Goal: Task Accomplishment & Management: Use online tool/utility

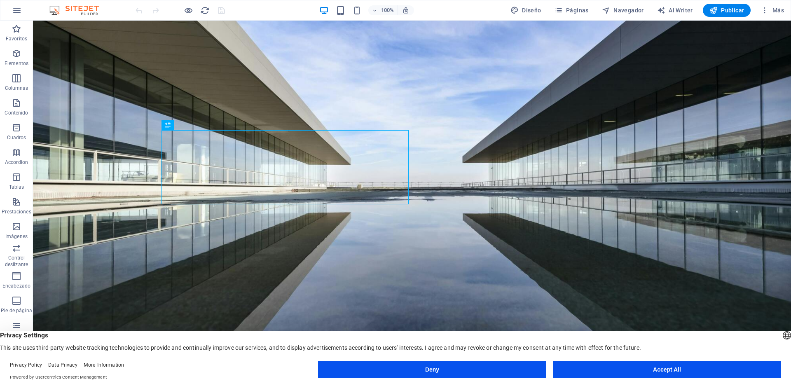
click at [640, 367] on button "Accept All" at bounding box center [667, 369] width 228 height 16
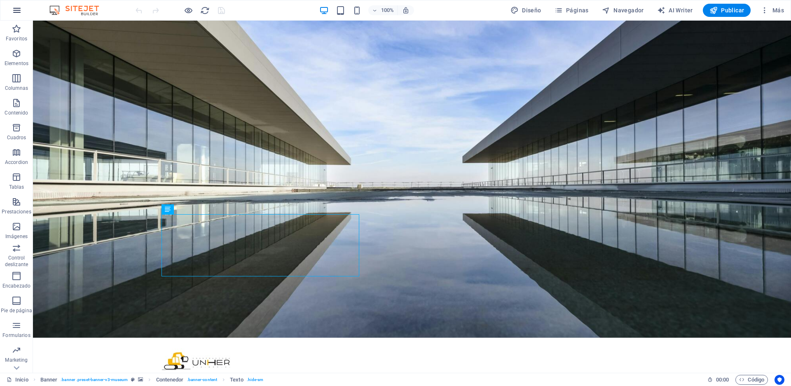
click at [21, 11] on icon "button" at bounding box center [17, 10] width 10 height 10
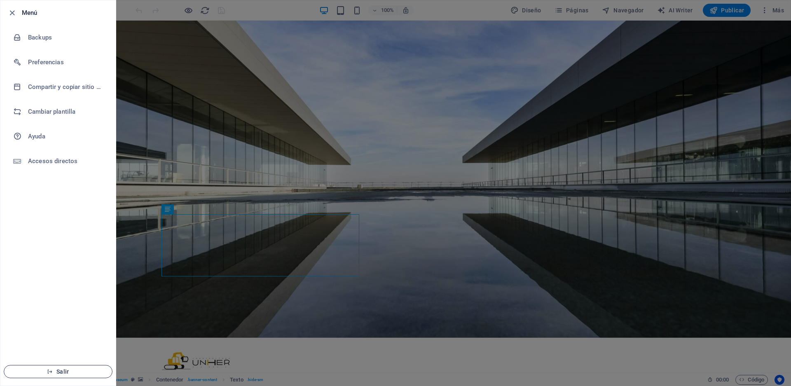
click at [81, 371] on span "Salir" at bounding box center [58, 371] width 95 height 7
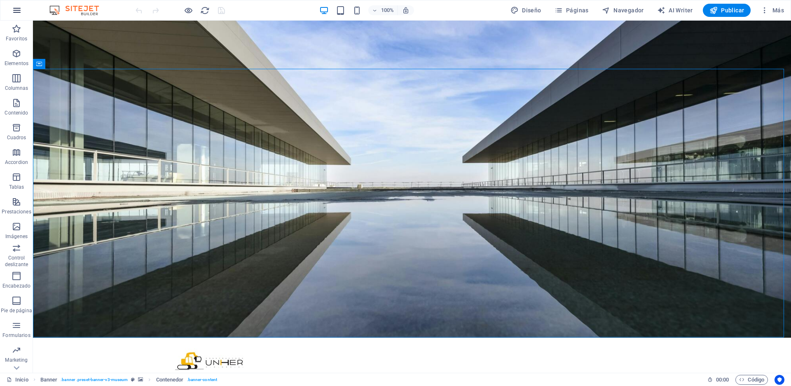
click at [23, 10] on button "button" at bounding box center [17, 10] width 20 height 20
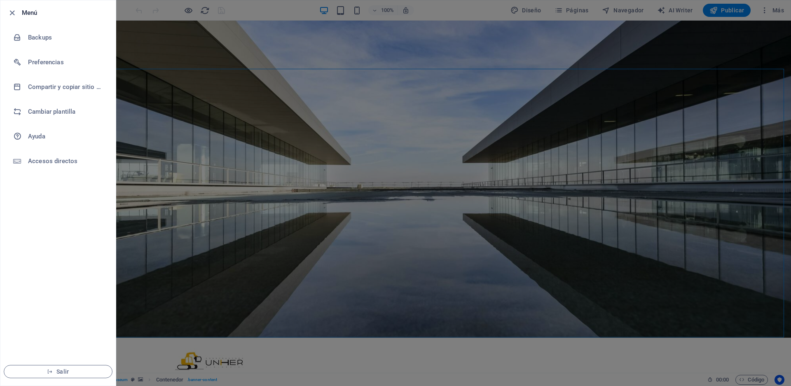
click at [155, 77] on div at bounding box center [395, 193] width 791 height 386
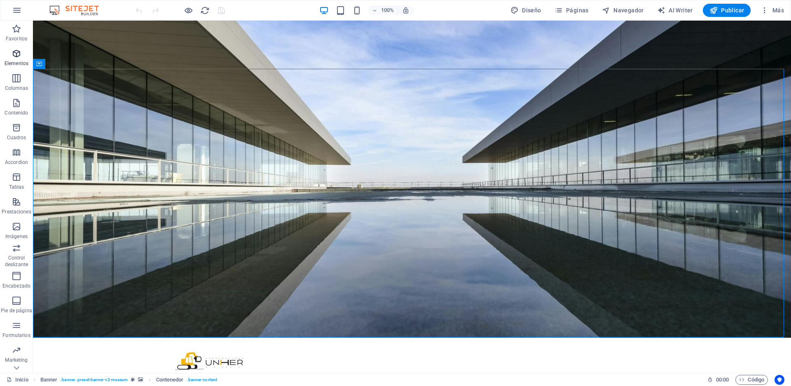
click at [19, 54] on icon "button" at bounding box center [17, 54] width 10 height 10
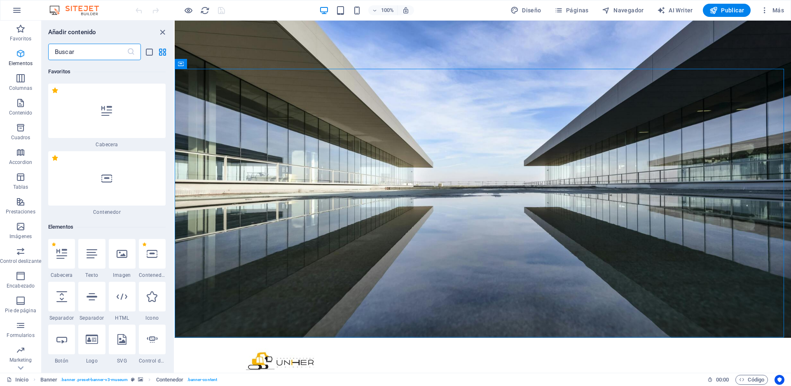
scroll to position [155, 0]
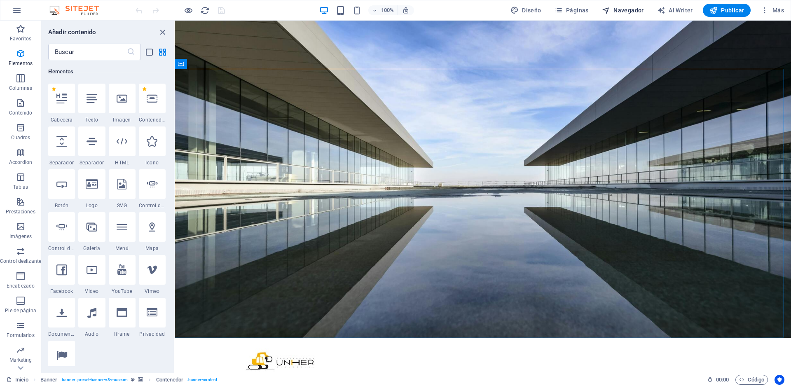
click at [624, 13] on span "Navegador" at bounding box center [623, 10] width 42 height 8
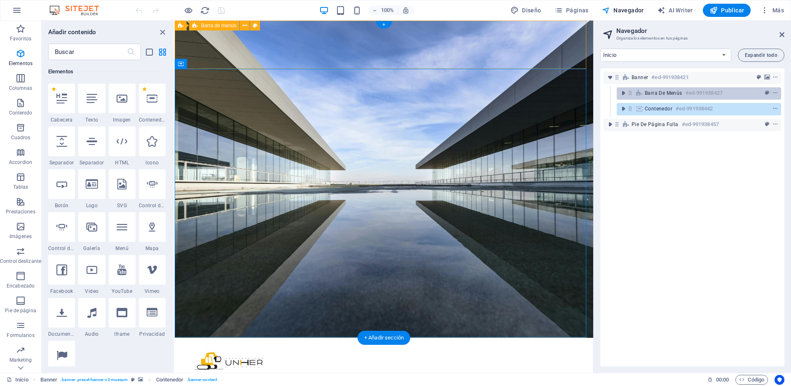
click at [692, 93] on h6 "#ed-991938427" at bounding box center [704, 93] width 37 height 10
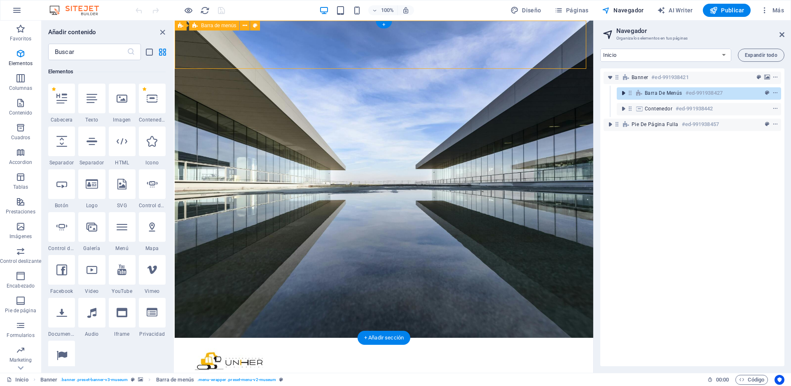
click at [622, 94] on icon "toggle-expand" at bounding box center [624, 93] width 8 height 8
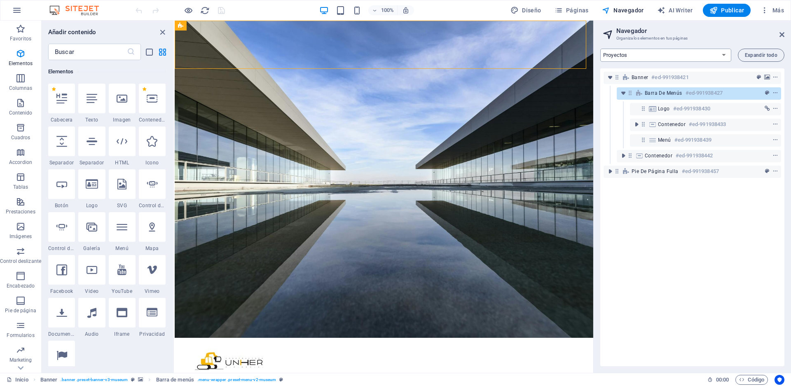
click option "Proyectos" at bounding box center [0, 0] width 0 height 0
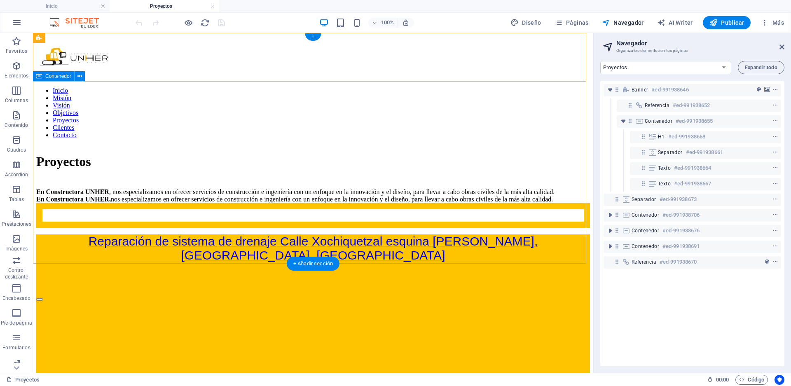
scroll to position [0, 0]
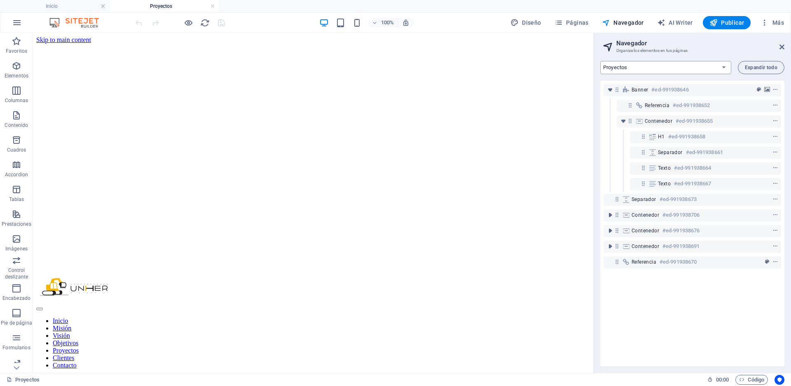
click at [601, 61] on select "Inicio Misión Visión Objetivos Proyectos Proyectos 1 Proyectos 2 Proyectos 3 Cl…" at bounding box center [666, 67] width 131 height 13
select select "17984239-es"
click option "Inicio" at bounding box center [0, 0] width 0 height 0
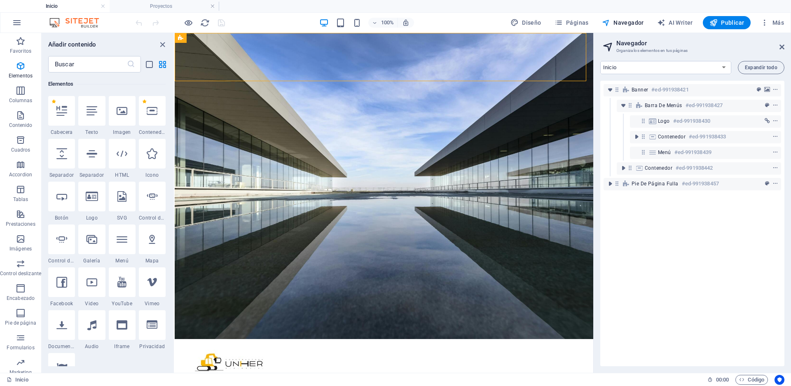
scroll to position [155, 0]
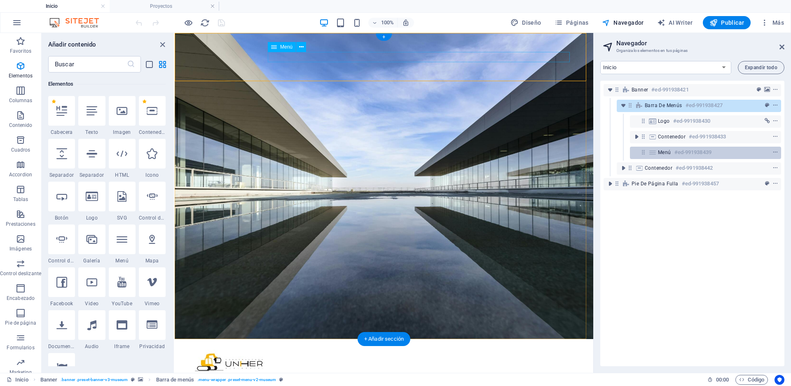
click at [676, 150] on h6 "#ed-991938439" at bounding box center [693, 153] width 37 height 10
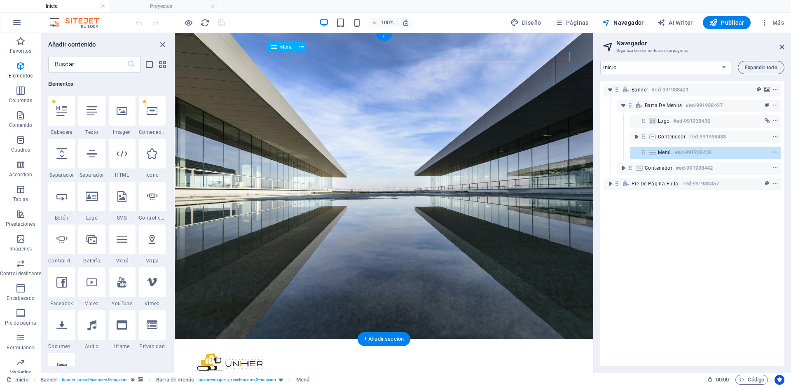
click at [676, 150] on h6 "#ed-991938439" at bounding box center [693, 153] width 37 height 10
select select
select select "1"
select select
select select "2"
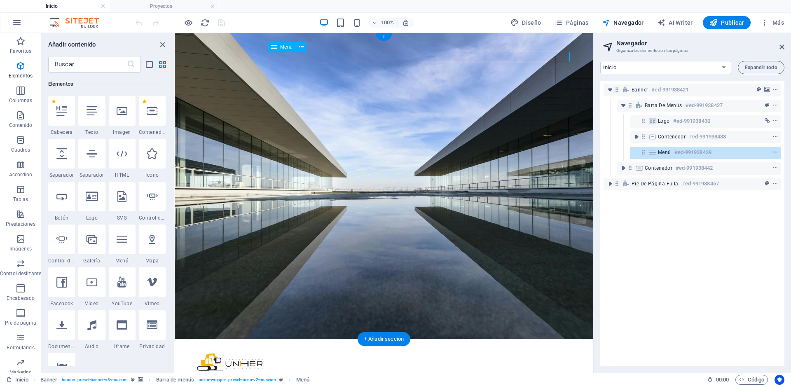
select select
select select "3"
select select
select select "4"
select select
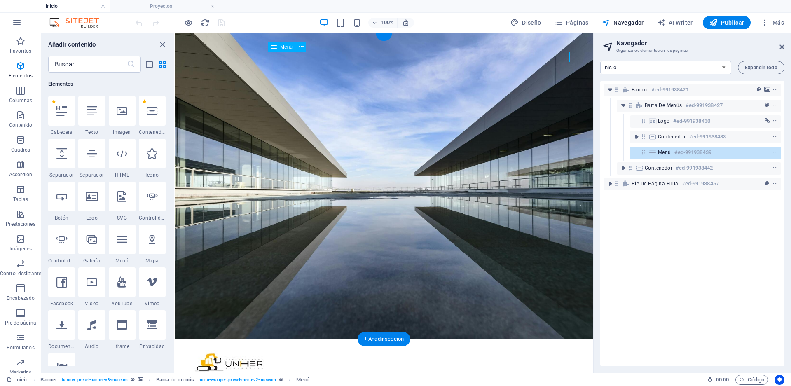
select select "8"
select select
select select "9"
select select
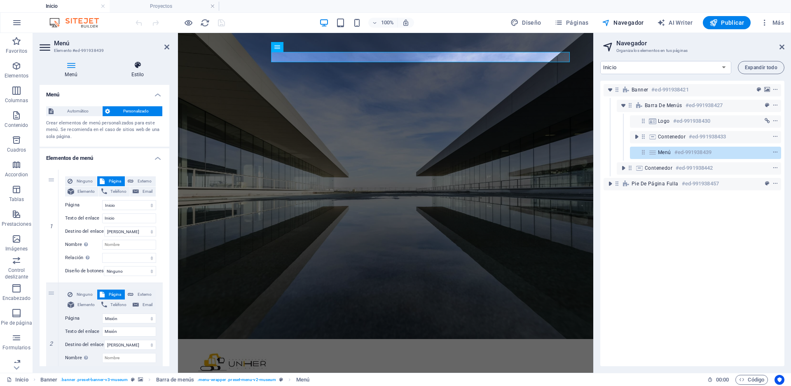
click at [138, 71] on h4 "Estilo" at bounding box center [137, 69] width 63 height 17
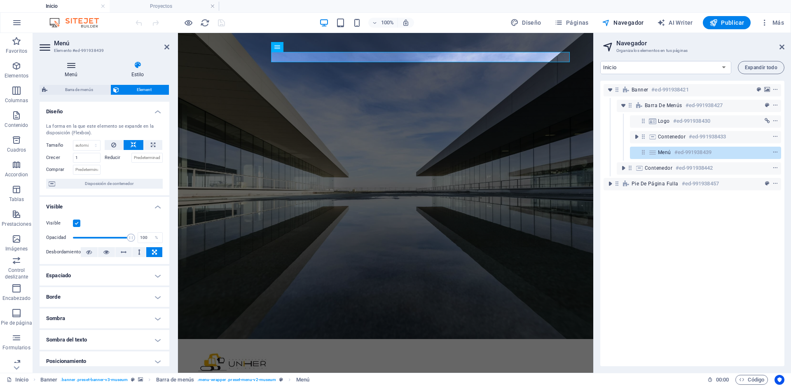
click at [69, 66] on icon at bounding box center [71, 65] width 63 height 8
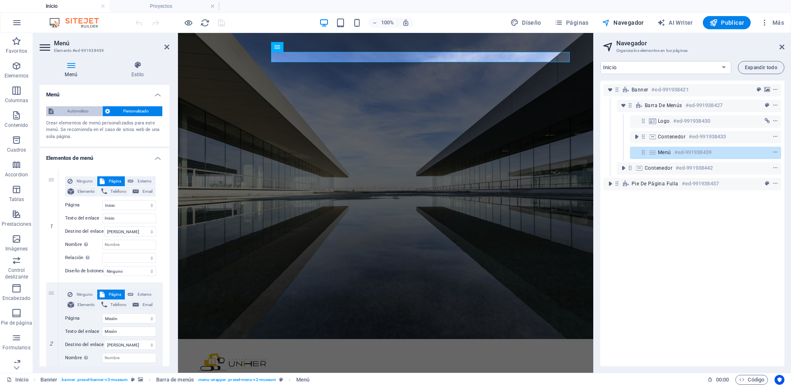
click at [70, 112] on span "Automático" at bounding box center [78, 111] width 44 height 10
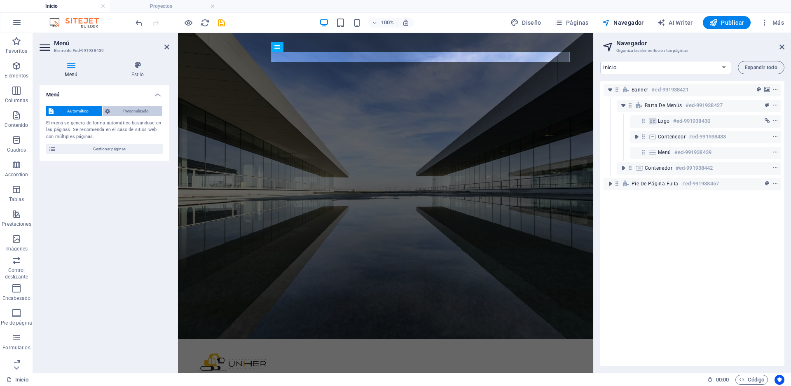
click at [125, 111] on span "Personalizado" at bounding box center [137, 111] width 48 height 10
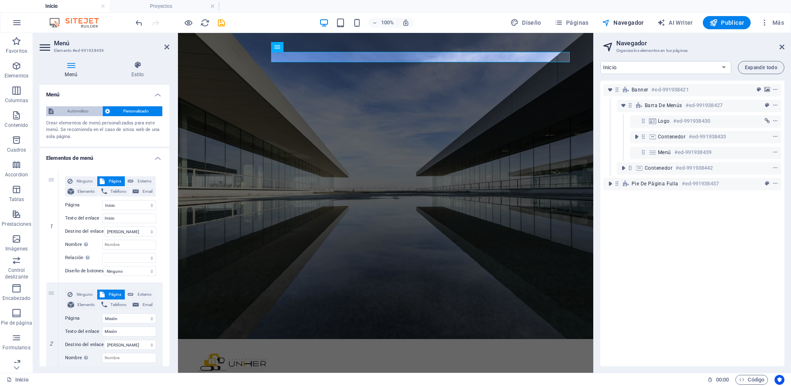
click at [77, 111] on span "Automático" at bounding box center [78, 111] width 44 height 10
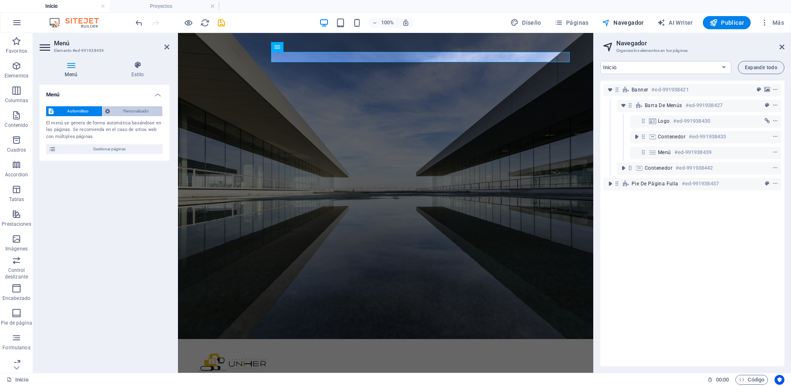
click at [123, 113] on span "Personalizado" at bounding box center [137, 111] width 48 height 10
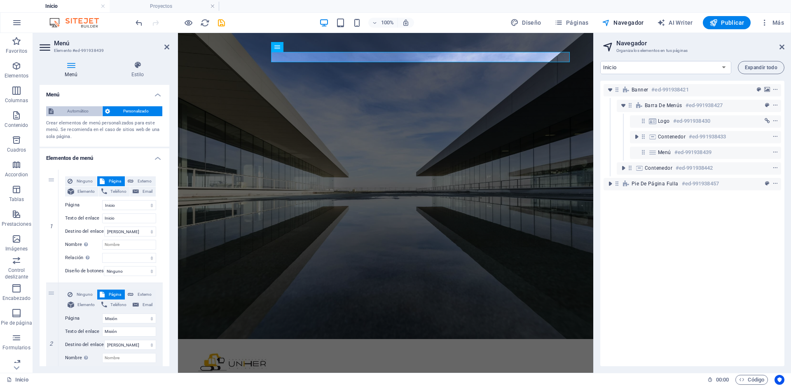
click at [78, 112] on span "Automático" at bounding box center [78, 111] width 44 height 10
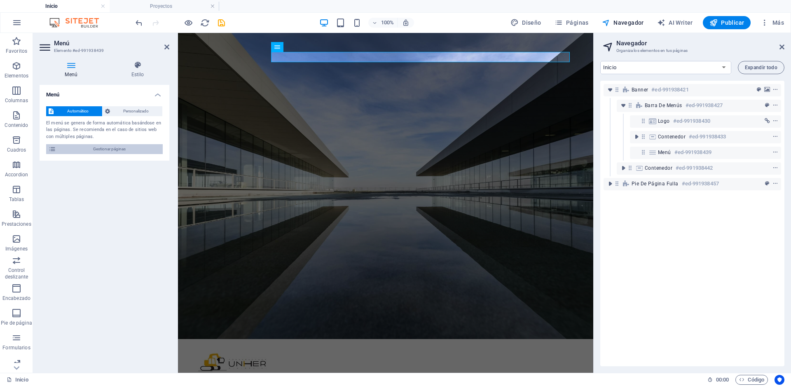
click at [127, 152] on span "Gestionar páginas" at bounding box center [110, 149] width 102 height 10
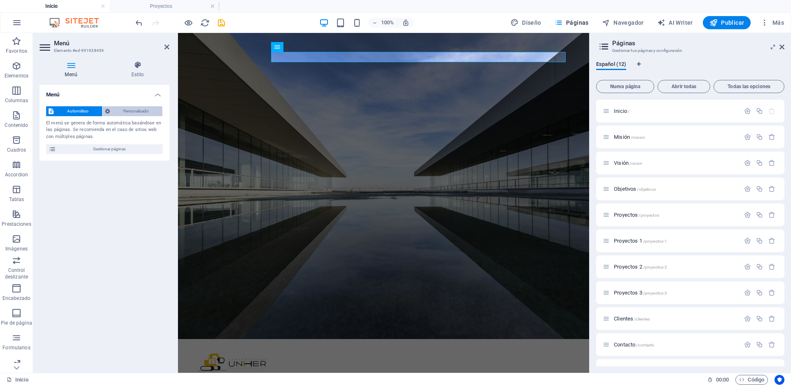
click at [126, 114] on span "Personalizado" at bounding box center [137, 111] width 48 height 10
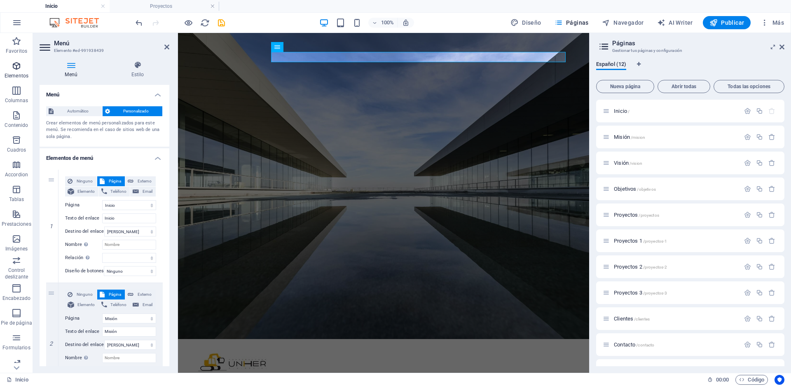
click at [15, 68] on icon "button" at bounding box center [17, 66] width 10 height 10
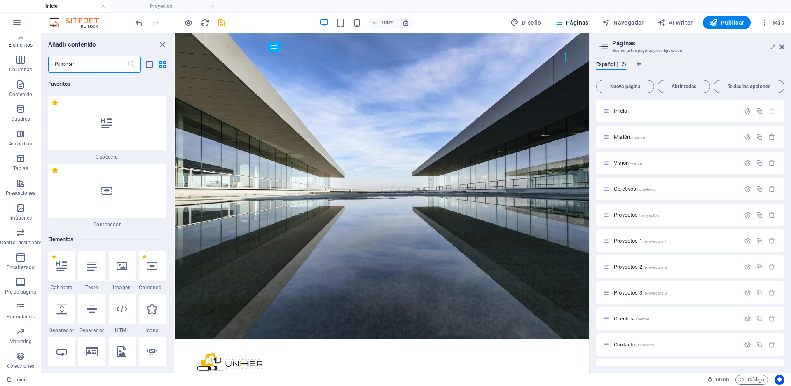
scroll to position [0, 0]
click at [159, 43] on icon "close panel" at bounding box center [162, 44] width 9 height 9
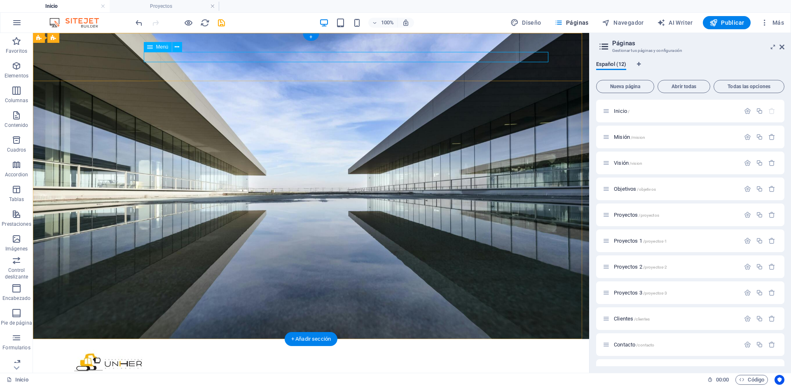
click at [324, 377] on nav "Inicio Misión Visión Objetivos Proyectos Clientes Contacto" at bounding box center [310, 382] width 481 height 10
select select
select select "1"
select select
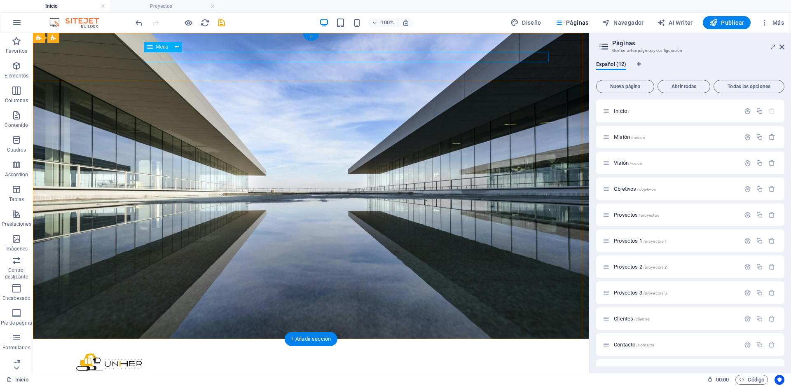
select select "2"
select select
select select "3"
select select
select select "4"
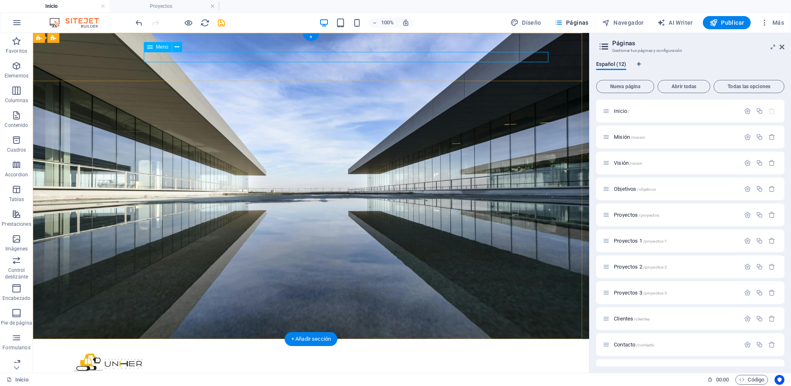
select select
select select "8"
select select
select select "9"
select select
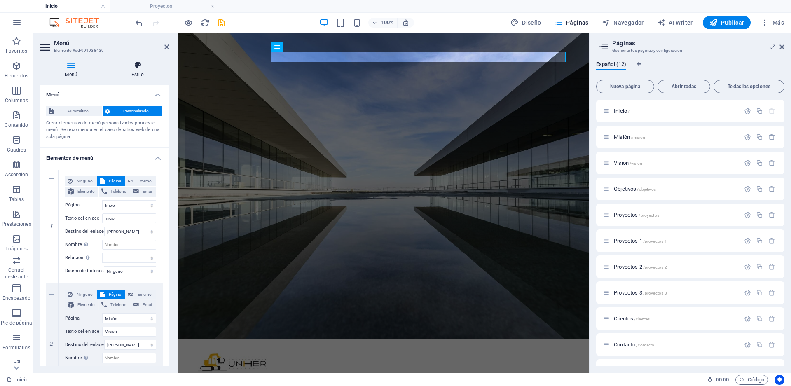
click at [141, 68] on icon at bounding box center [137, 65] width 63 height 8
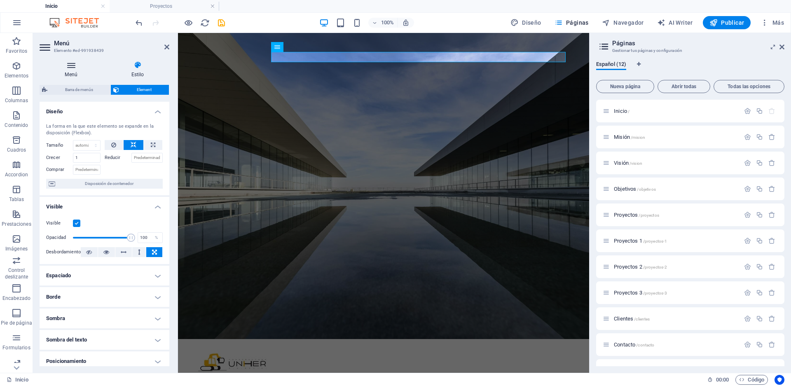
click at [68, 65] on icon at bounding box center [71, 65] width 63 height 8
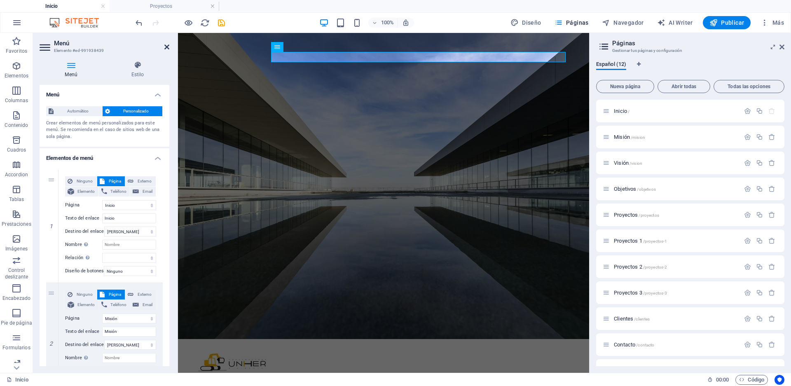
click at [167, 49] on icon at bounding box center [166, 47] width 5 height 7
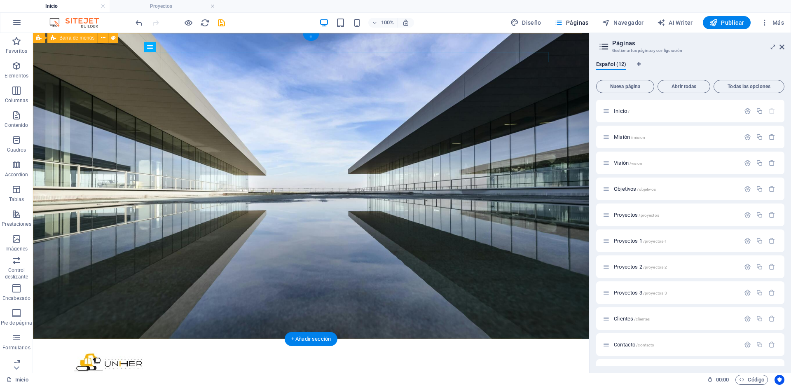
click at [163, 339] on div "Inicio Misión Visión Objetivos Proyectos Clientes Contacto" at bounding box center [311, 368] width 556 height 59
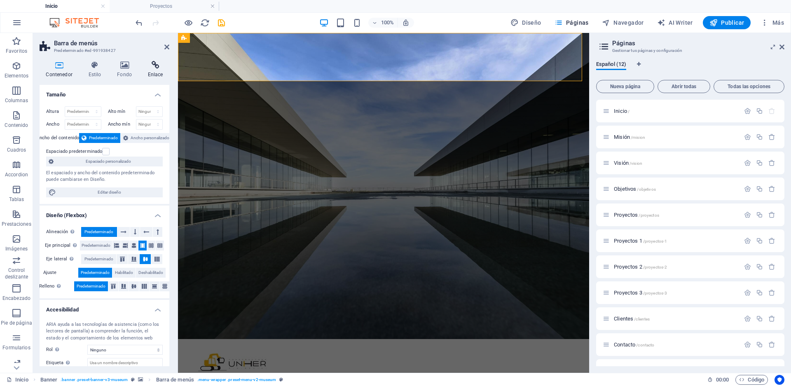
select select "rem"
click at [93, 70] on h4 "Estilo" at bounding box center [96, 69] width 29 height 17
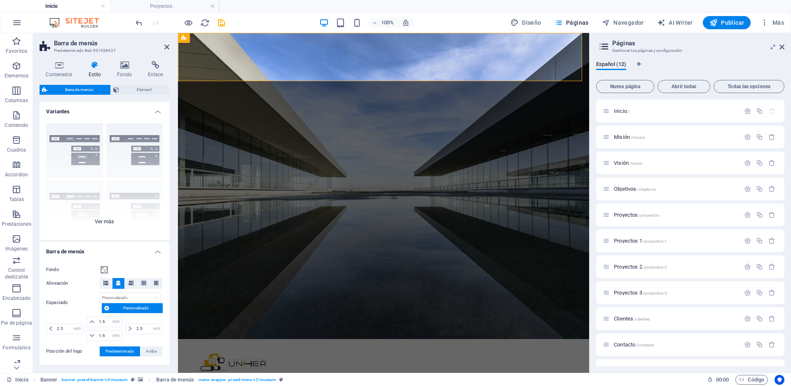
click at [110, 223] on div "Borde Centrado Predeterminado Fijo Loki Desencadenador Ancho XXL" at bounding box center [105, 179] width 130 height 124
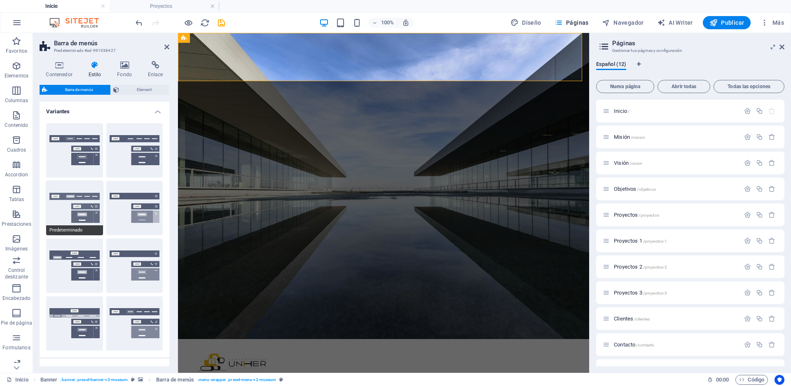
scroll to position [99, 0]
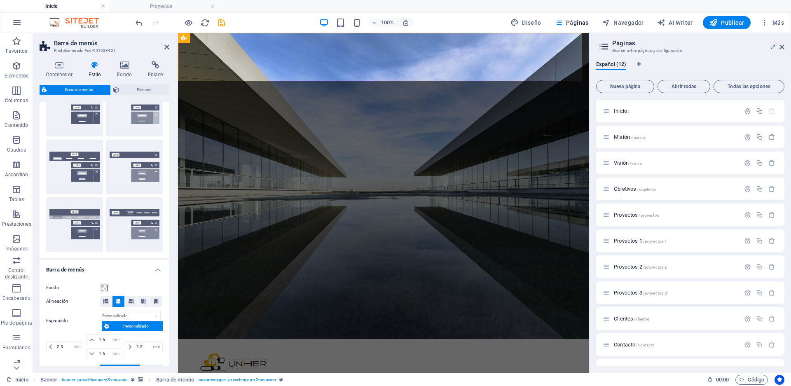
click at [155, 271] on h4 "Barra de menús" at bounding box center [105, 267] width 130 height 15
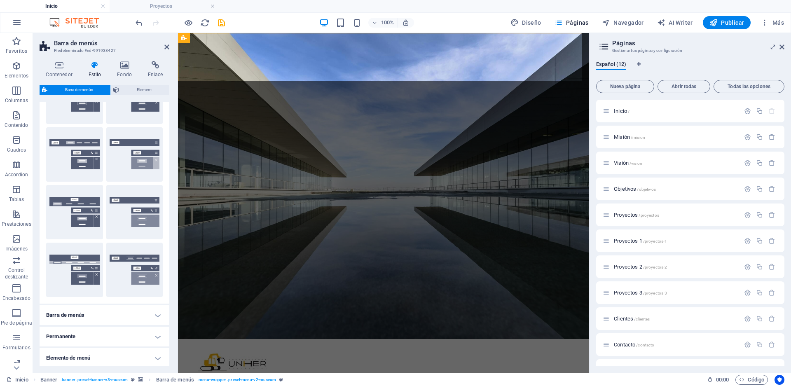
scroll to position [0, 0]
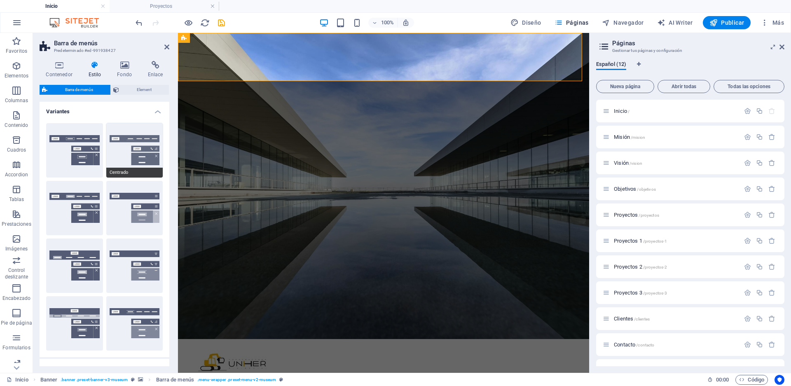
click at [133, 150] on button "Centrado" at bounding box center [134, 150] width 57 height 54
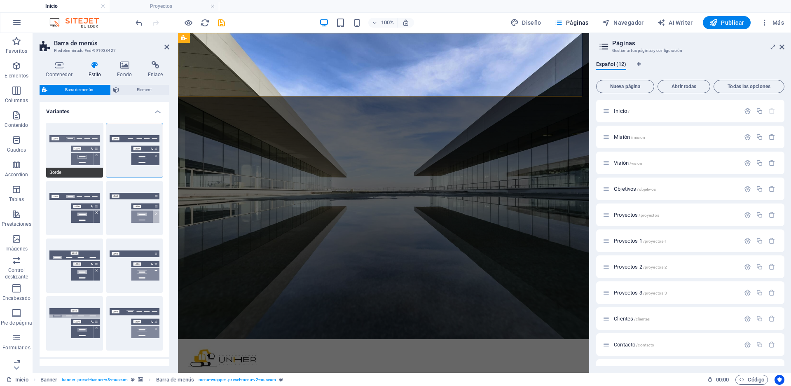
click at [73, 148] on button "Borde" at bounding box center [74, 150] width 57 height 54
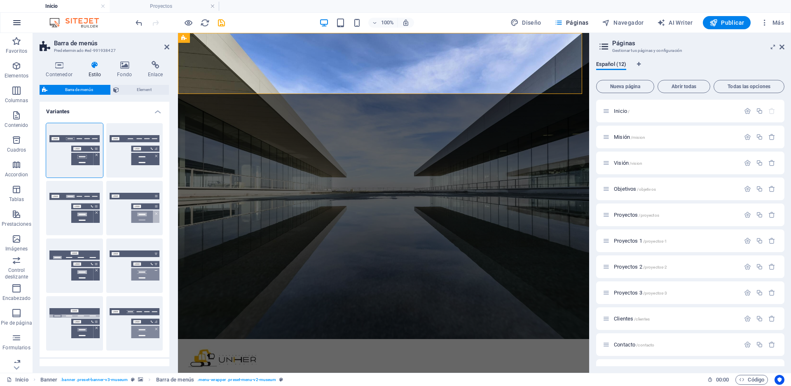
click at [10, 26] on button "button" at bounding box center [17, 23] width 20 height 20
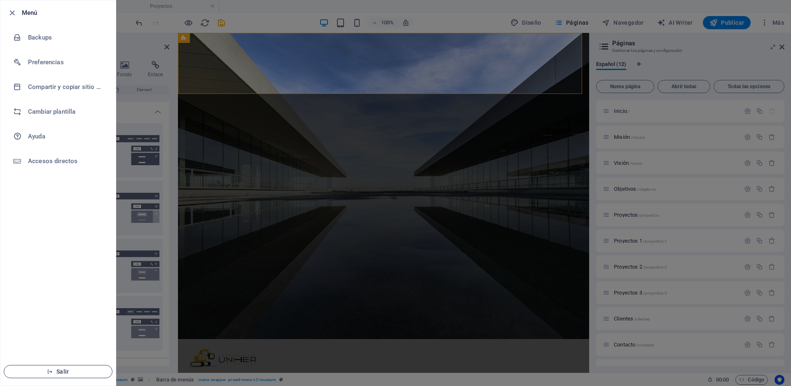
click at [72, 372] on span "Salir" at bounding box center [58, 371] width 95 height 7
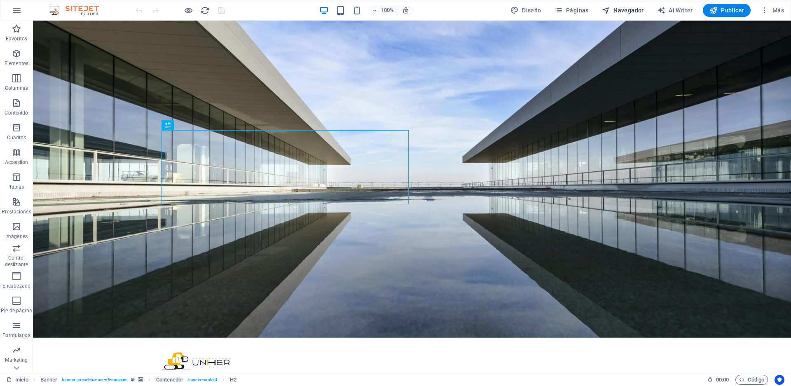
click at [624, 12] on span "Navegador" at bounding box center [623, 10] width 42 height 8
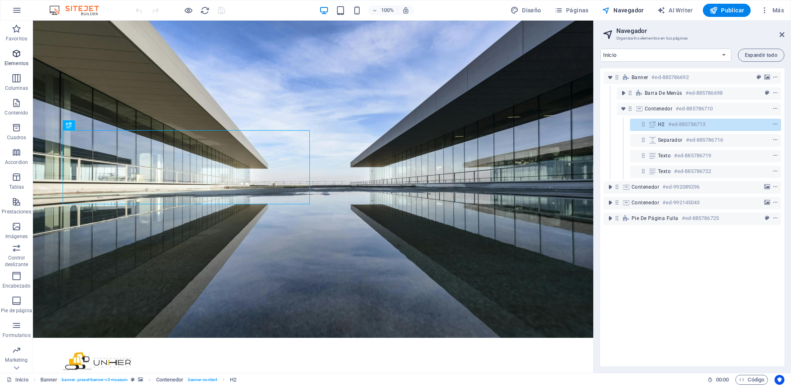
click at [12, 56] on icon "button" at bounding box center [17, 54] width 10 height 10
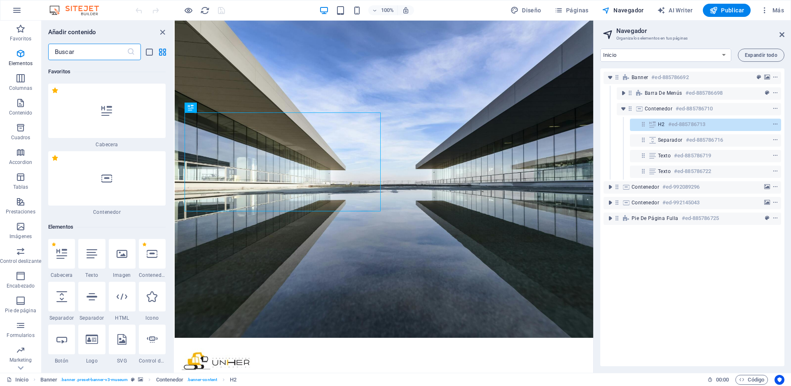
scroll to position [155, 0]
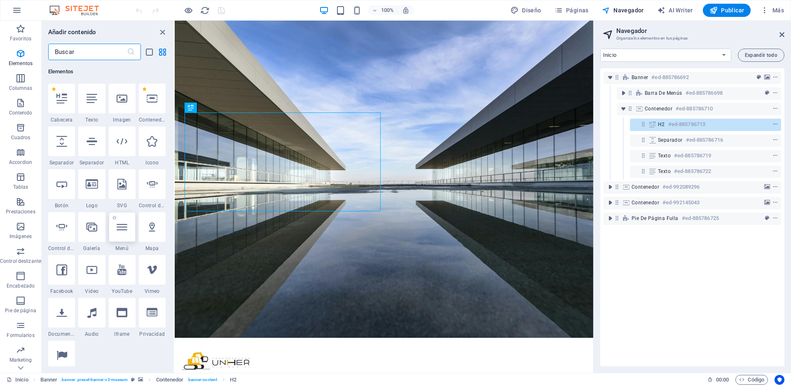
click at [136, 242] on div at bounding box center [122, 227] width 27 height 30
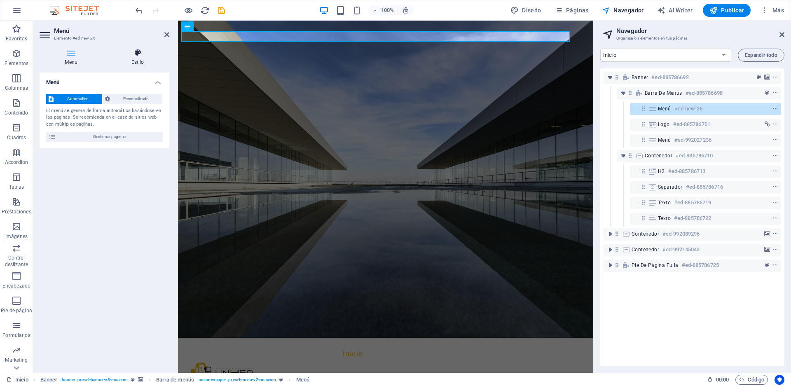
click at [138, 56] on icon at bounding box center [137, 53] width 63 height 8
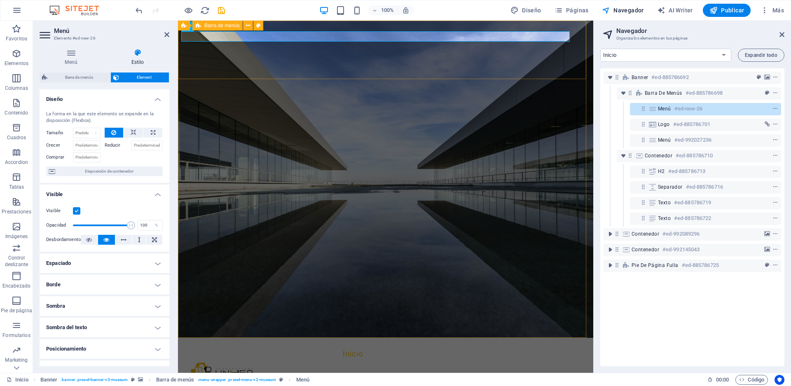
click at [337, 338] on div "Inicio Objetivos Proyectos Clientes Contacto Privacidad Inicio Objetivos Proyec…" at bounding box center [385, 373] width 415 height 70
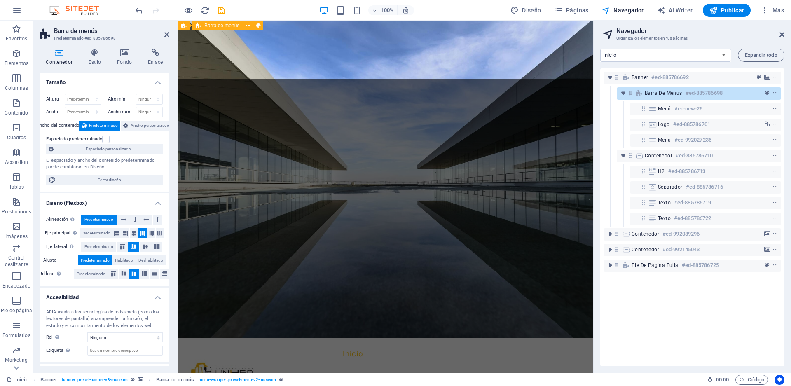
select select "rem"
click at [125, 57] on h4 "Fondo" at bounding box center [126, 57] width 31 height 17
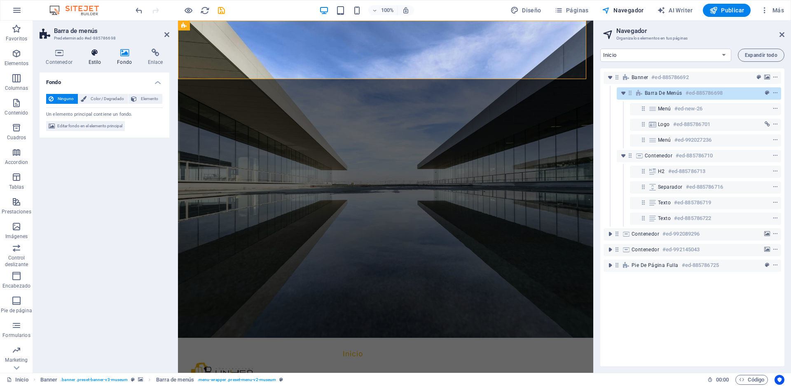
click at [92, 55] on icon at bounding box center [95, 53] width 26 height 8
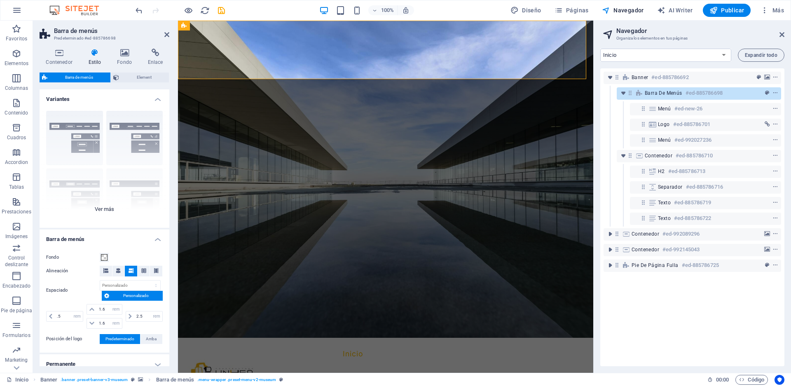
click at [105, 208] on div "Borde Centrado Predeterminado Fijo Loki Desencadenador Ancho XXL" at bounding box center [105, 166] width 130 height 124
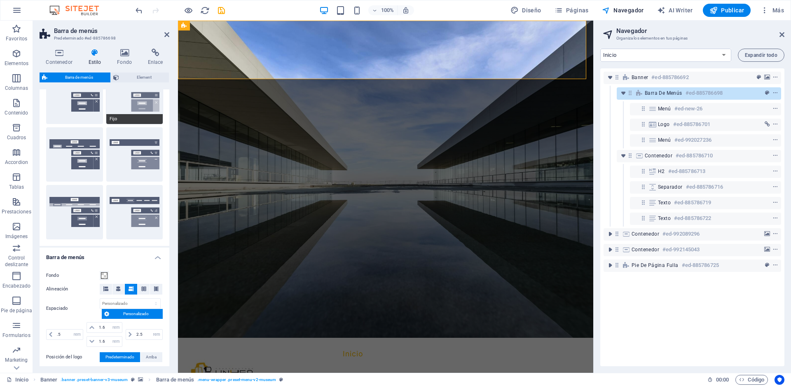
scroll to position [198, 0]
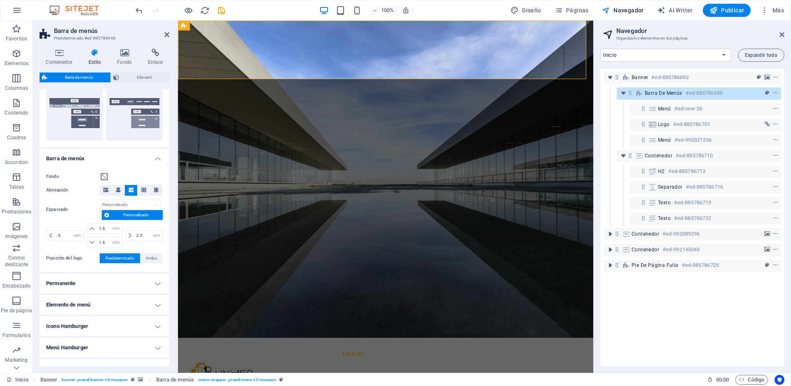
click at [153, 157] on h4 "Barra de menús" at bounding box center [105, 156] width 130 height 15
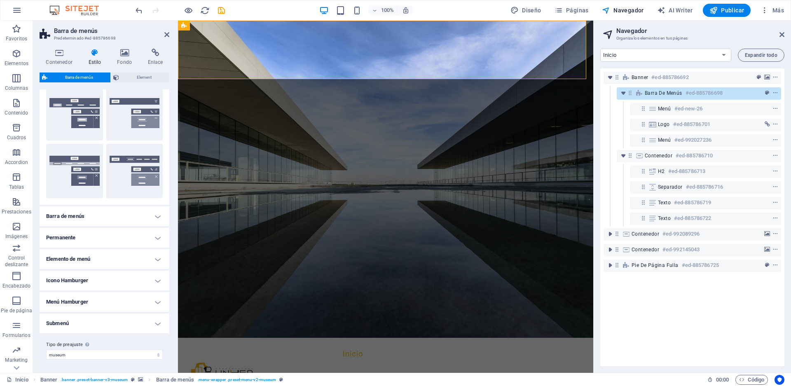
scroll to position [41, 0]
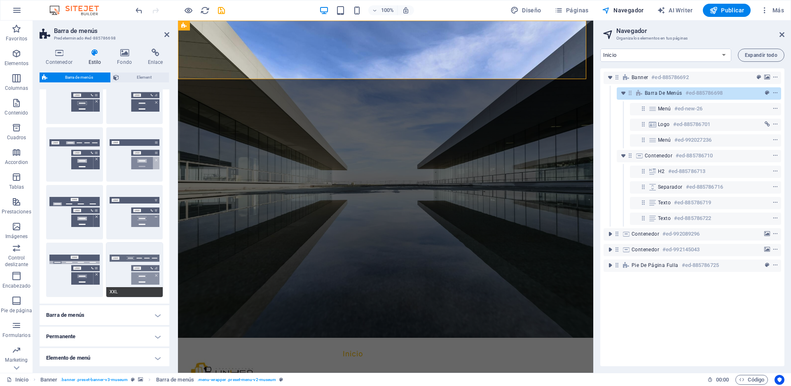
click at [127, 258] on button "XXL" at bounding box center [134, 270] width 57 height 54
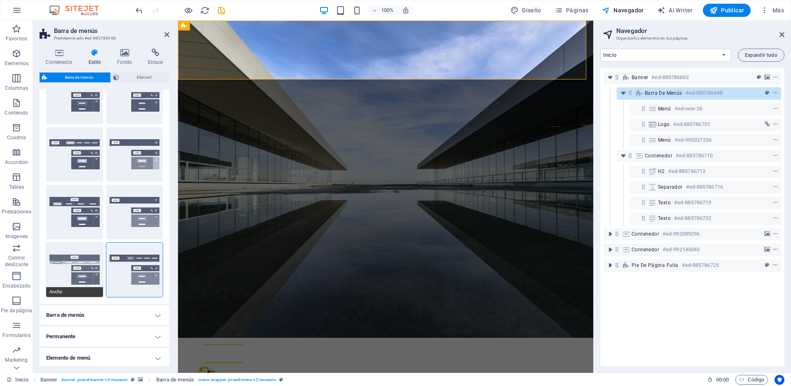
click at [81, 268] on button "Ancho" at bounding box center [74, 270] width 57 height 54
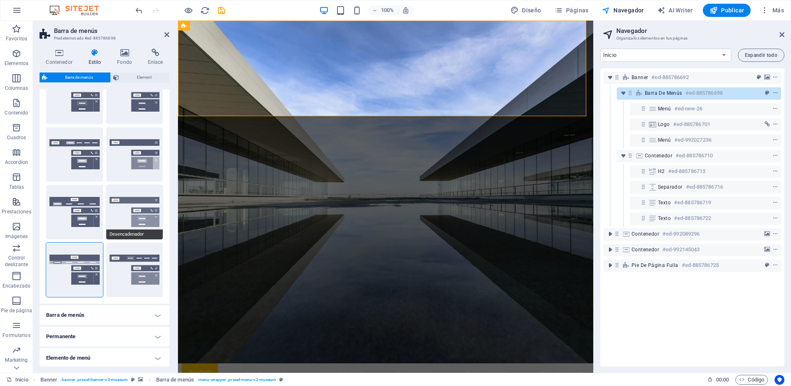
click at [136, 216] on button "Desencadenador" at bounding box center [134, 212] width 57 height 54
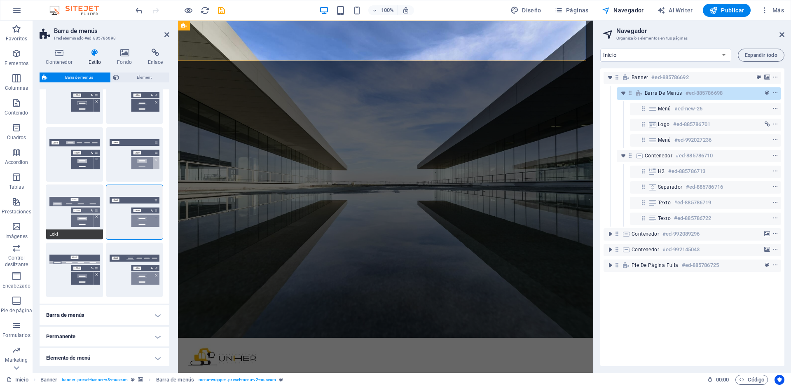
click at [81, 213] on button "Loki" at bounding box center [74, 212] width 57 height 54
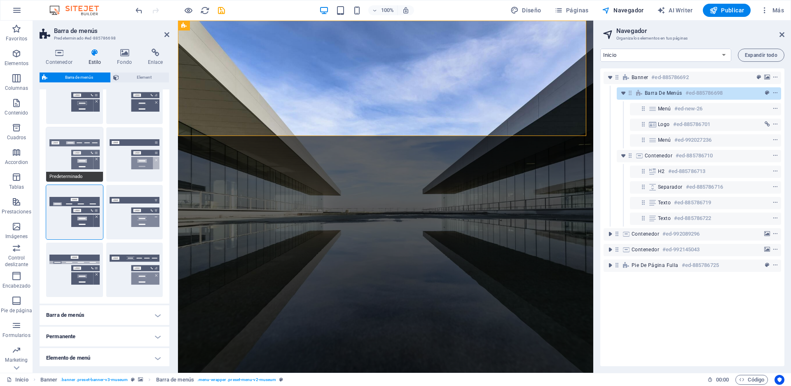
click at [80, 164] on button "Predeterminado" at bounding box center [74, 154] width 57 height 54
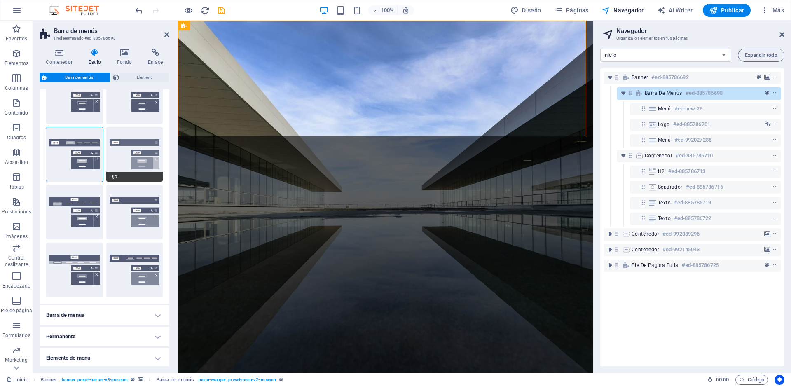
click at [130, 160] on button "Fijo" at bounding box center [134, 154] width 57 height 54
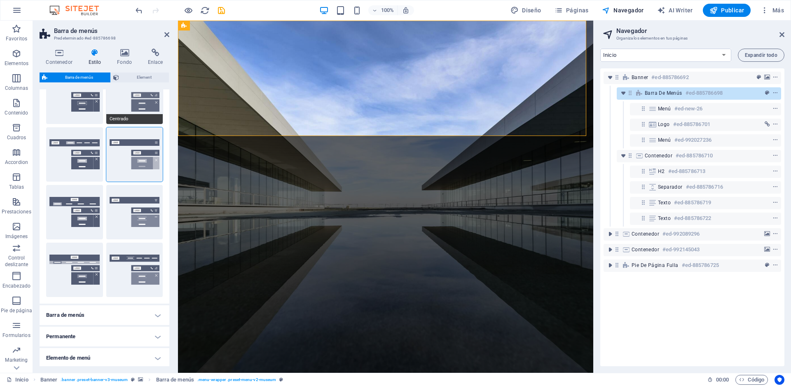
click at [129, 113] on button "Centrado" at bounding box center [134, 97] width 57 height 54
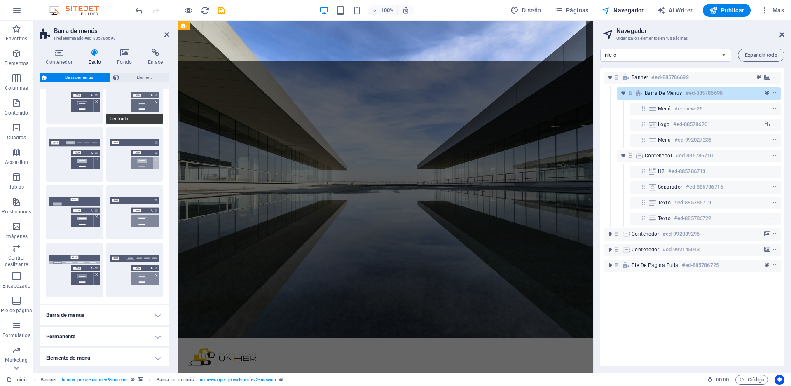
scroll to position [0, 0]
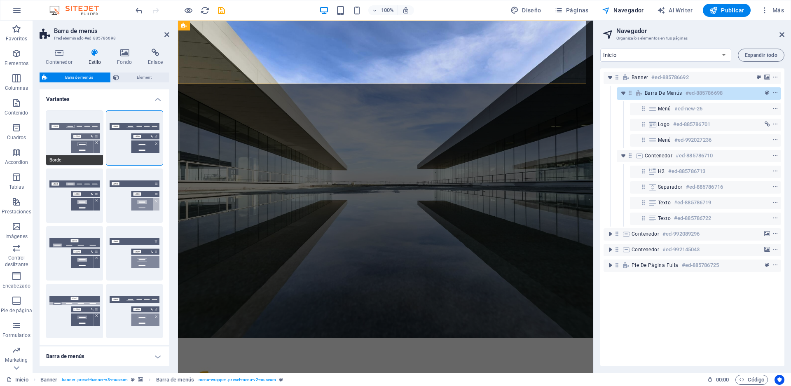
click at [73, 143] on button "Borde" at bounding box center [74, 138] width 57 height 54
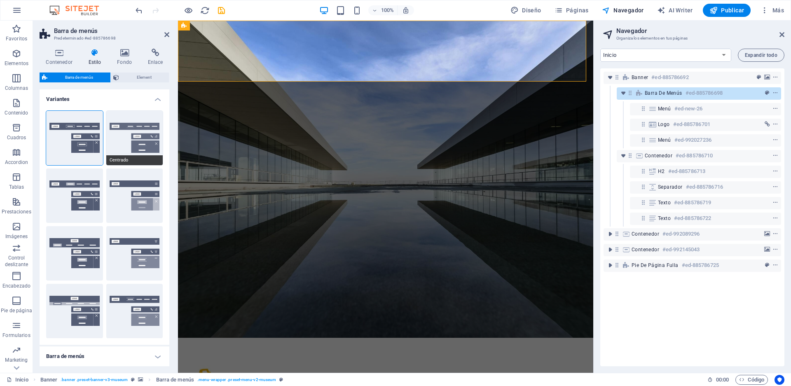
click at [122, 142] on button "Centrado" at bounding box center [134, 138] width 57 height 54
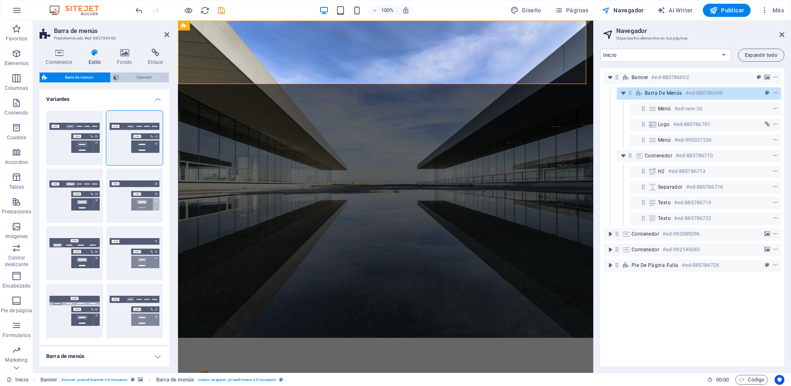
click at [148, 81] on span "Element" at bounding box center [144, 78] width 45 height 10
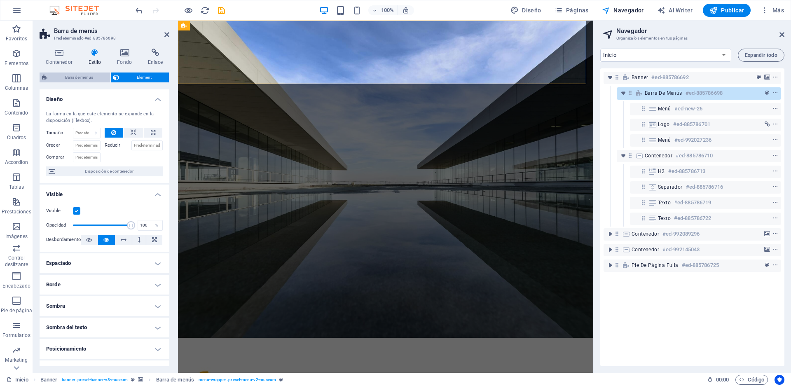
click at [74, 80] on span "Barra de menús" at bounding box center [79, 78] width 58 height 10
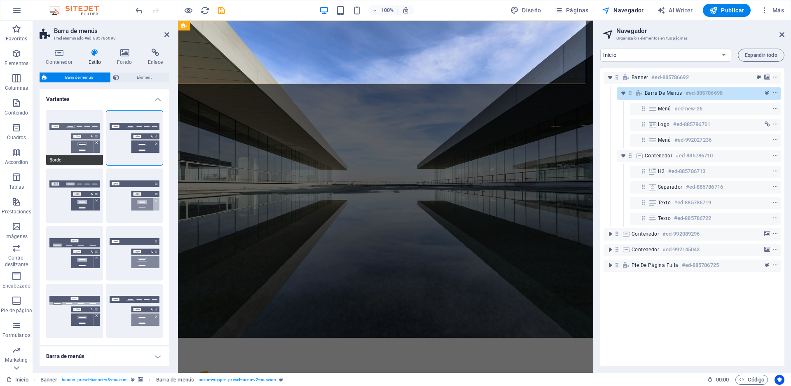
click at [75, 144] on button "Borde" at bounding box center [74, 138] width 57 height 54
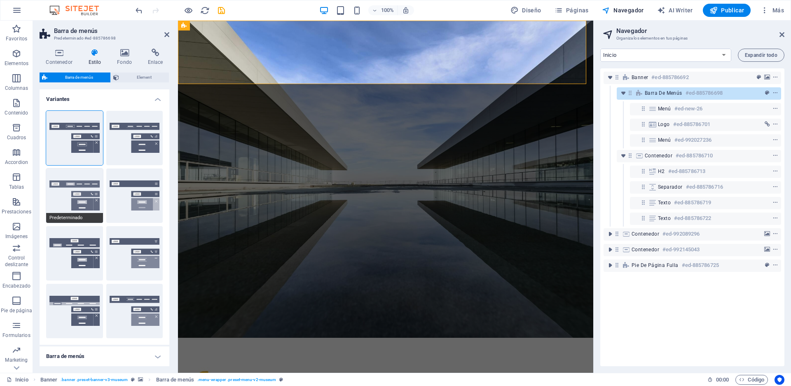
click at [87, 202] on button "Predeterminado" at bounding box center [74, 196] width 57 height 54
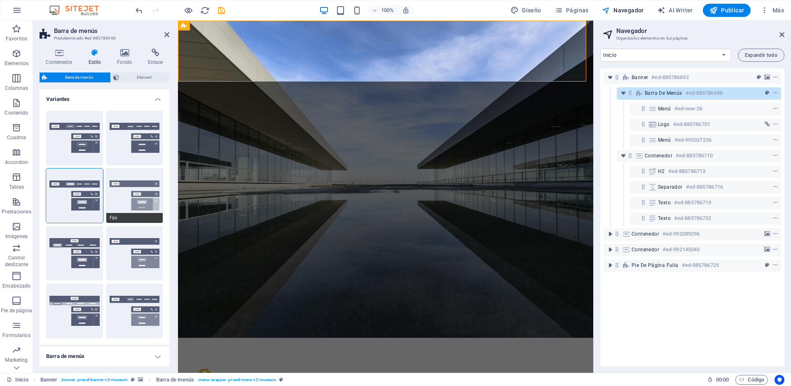
click at [124, 197] on button "Fijo" at bounding box center [134, 196] width 57 height 54
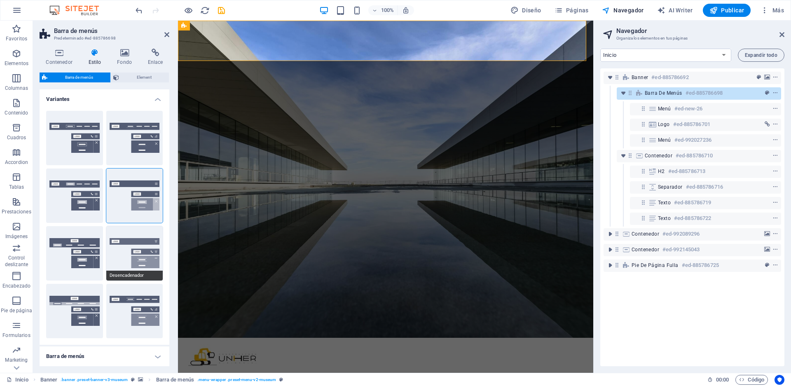
click at [126, 249] on button "Desencadenador" at bounding box center [134, 253] width 57 height 54
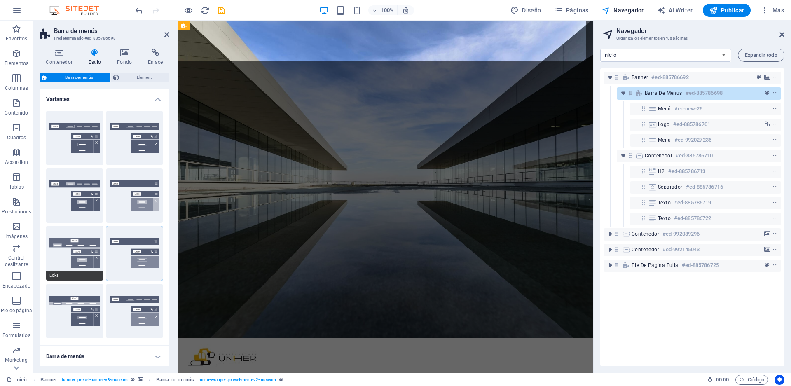
click at [72, 256] on button "Loki" at bounding box center [74, 253] width 57 height 54
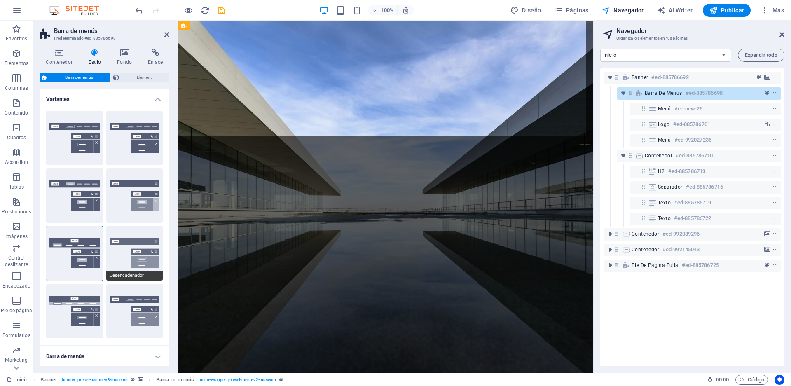
scroll to position [99, 0]
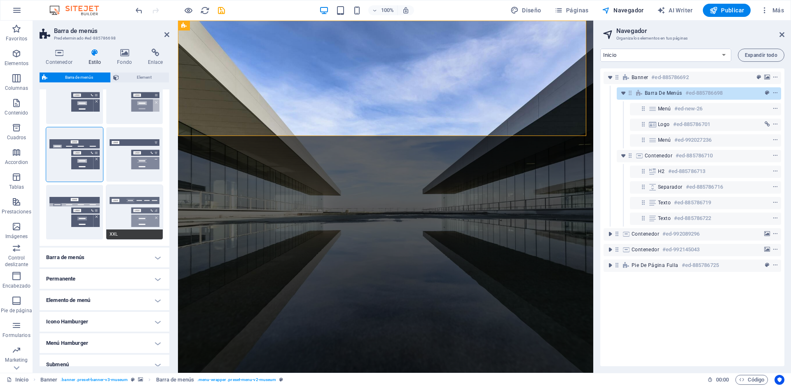
click at [121, 215] on button "XXL" at bounding box center [134, 212] width 57 height 54
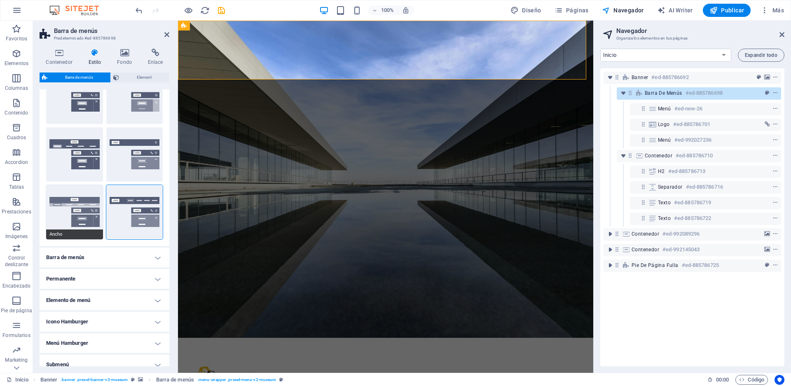
click at [69, 210] on button "Ancho" at bounding box center [74, 212] width 57 height 54
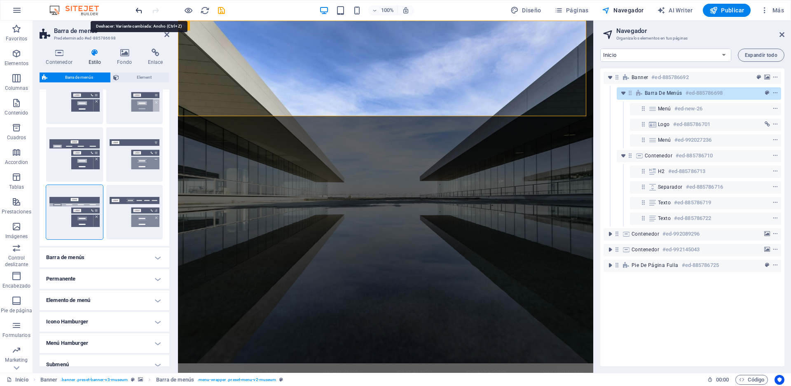
click at [138, 11] on icon "undo" at bounding box center [138, 10] width 9 height 9
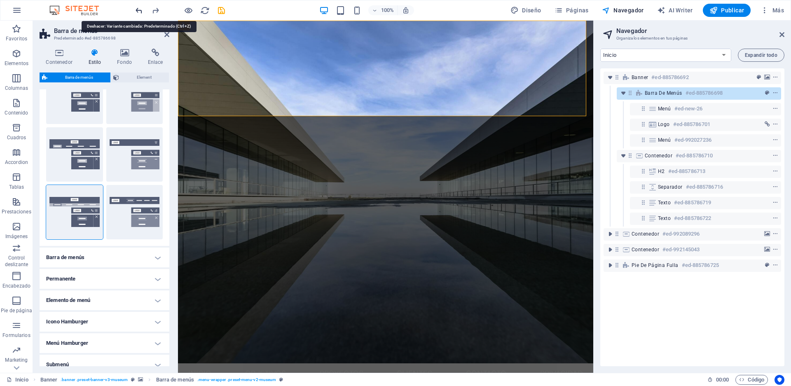
click at [138, 11] on icon "undo" at bounding box center [138, 10] width 9 height 9
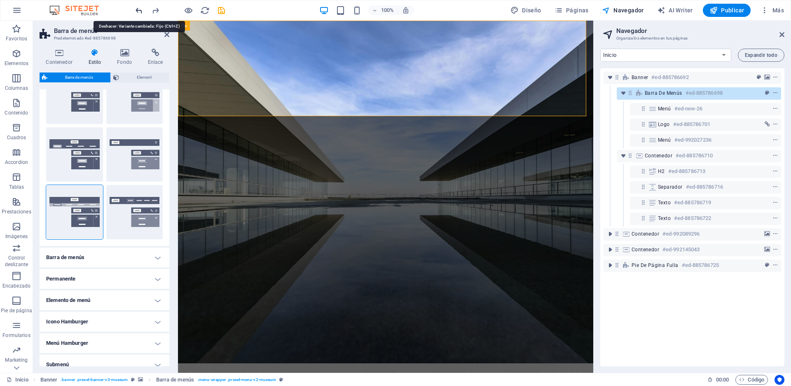
click at [138, 11] on icon "undo" at bounding box center [138, 10] width 9 height 9
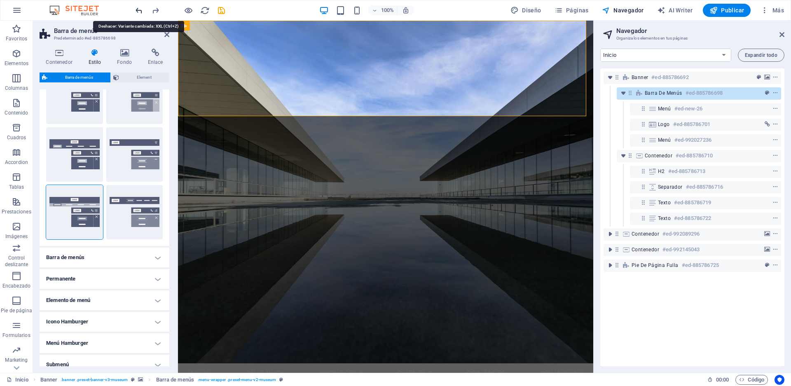
click at [138, 11] on icon "undo" at bounding box center [138, 10] width 9 height 9
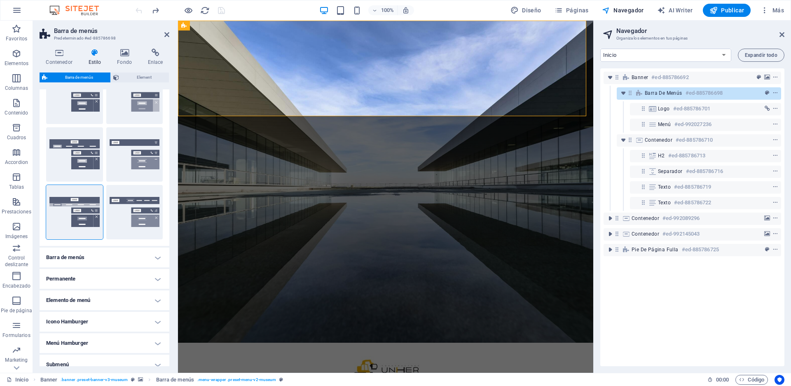
click at [138, 11] on div at bounding box center [180, 10] width 92 height 13
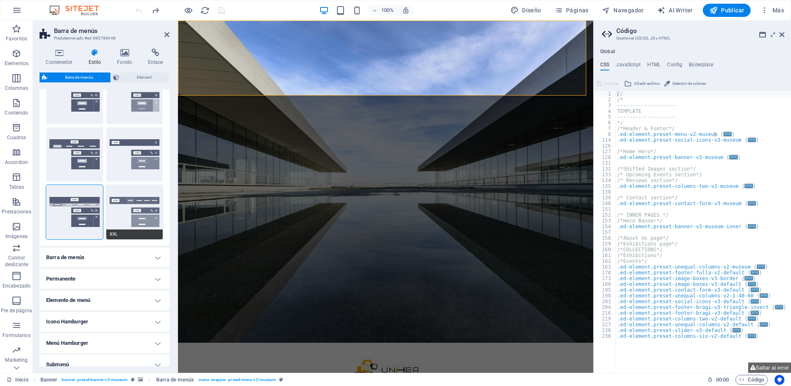
click at [132, 211] on button "XXL" at bounding box center [134, 212] width 57 height 54
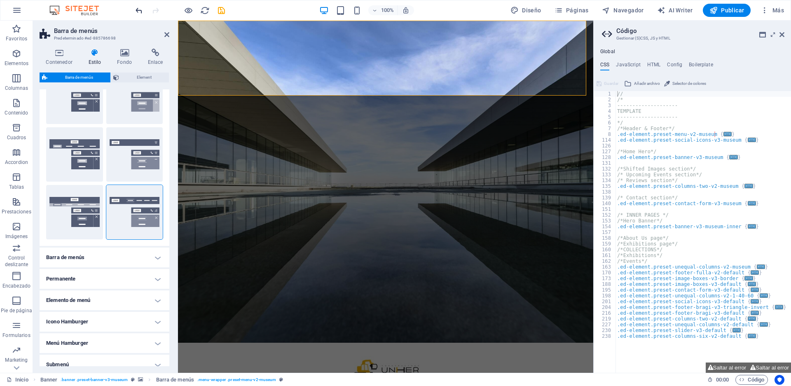
click at [134, 9] on span "undo" at bounding box center [139, 10] width 10 height 9
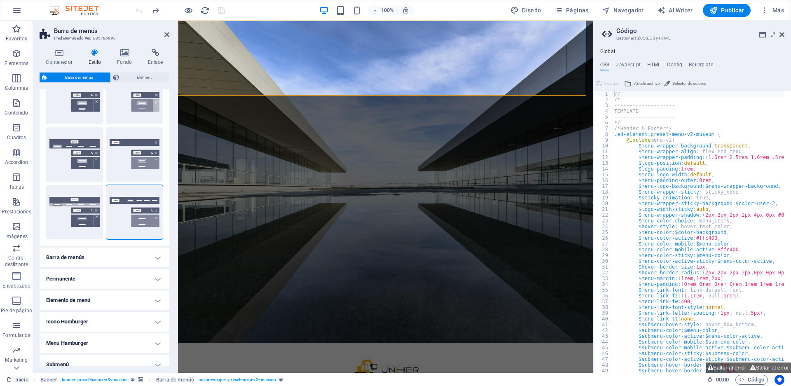
click at [137, 12] on div at bounding box center [180, 10] width 92 height 13
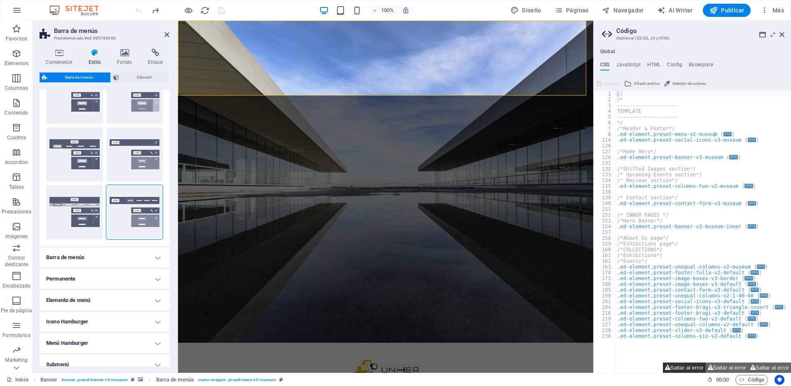
click at [674, 368] on button "Saltar al error" at bounding box center [684, 368] width 43 height 10
type textarea "$menu-logo-background: $menu-wrapper-background,"
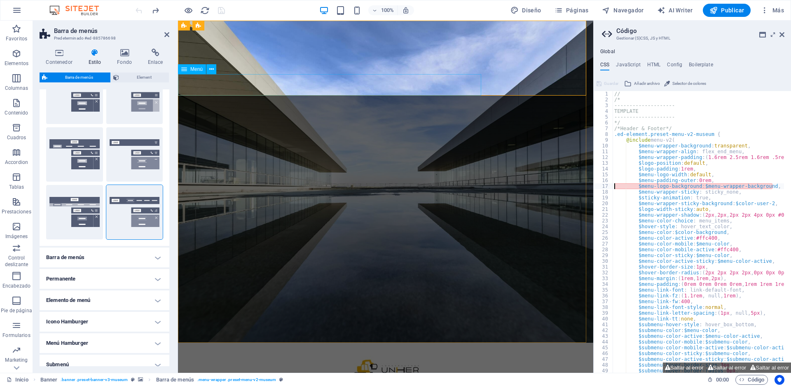
select select
select select "1"
select select
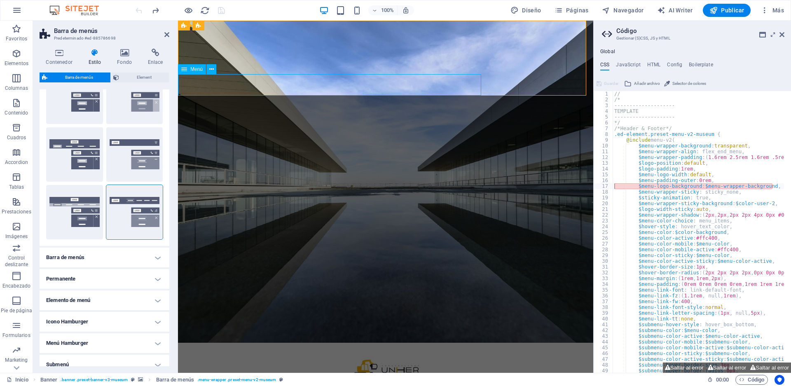
select select "2"
select select
select select "6"
select select
select select "7"
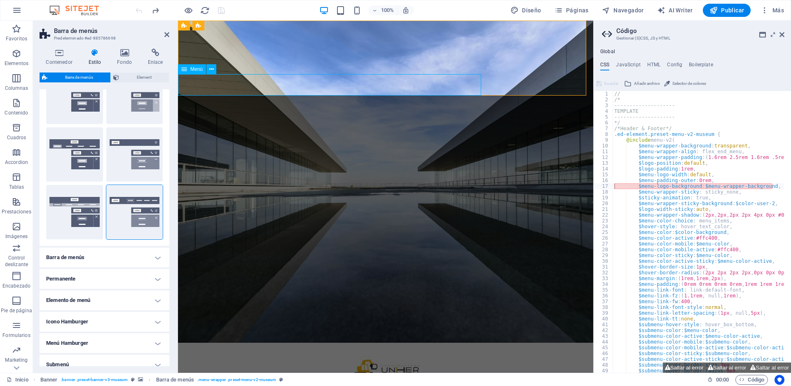
select select
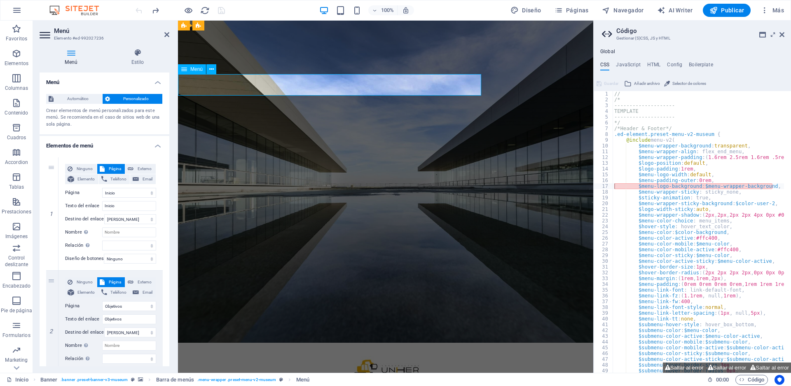
click at [134, 62] on h4 "Estilo" at bounding box center [137, 57] width 63 height 17
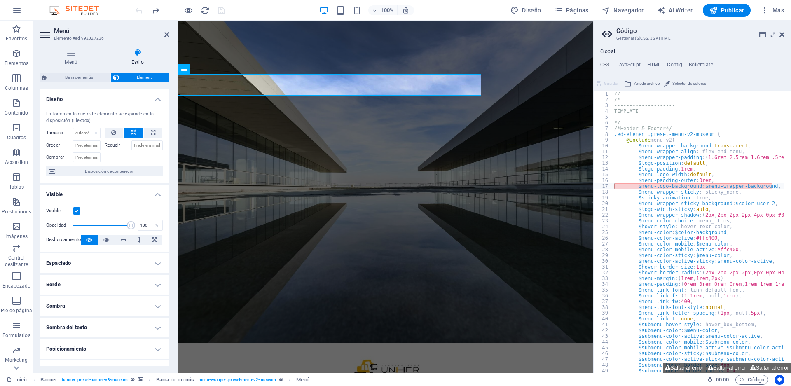
click at [137, 57] on h4 "Estilo" at bounding box center [137, 57] width 63 height 17
click at [445, 343] on div at bounding box center [385, 370] width 415 height 54
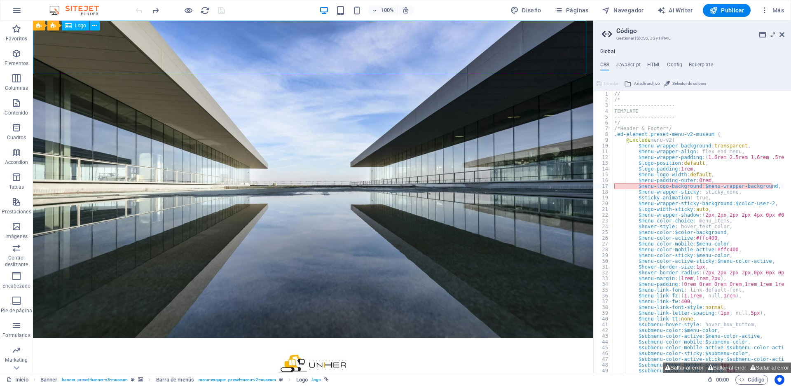
click at [375, 338] on div at bounding box center [313, 365] width 561 height 54
click at [321, 338] on div at bounding box center [313, 365] width 561 height 54
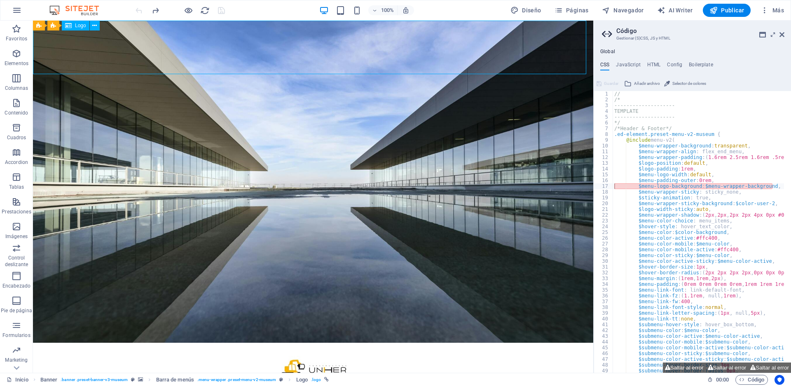
select select "px"
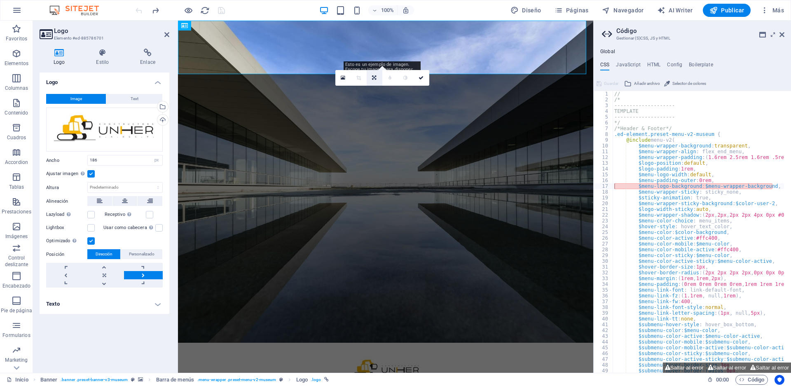
click at [374, 78] on icon at bounding box center [374, 77] width 4 height 5
click at [364, 89] on link at bounding box center [359, 91] width 16 height 16
click at [373, 76] on link at bounding box center [375, 78] width 16 height 16
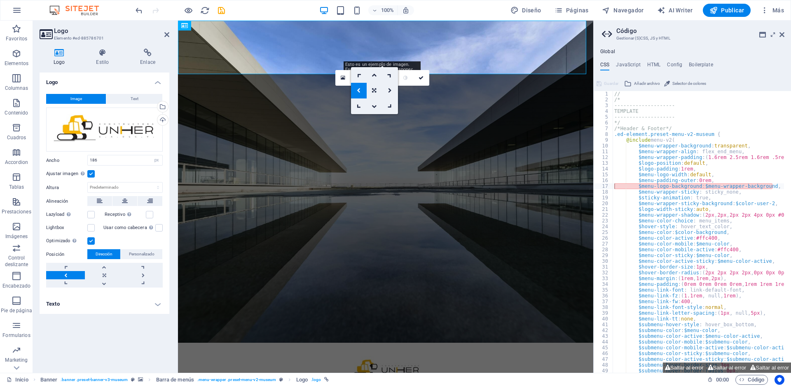
click at [373, 76] on icon at bounding box center [374, 75] width 5 height 5
click at [373, 76] on icon at bounding box center [375, 77] width 4 height 5
click at [361, 91] on icon at bounding box center [359, 90] width 4 height 5
click at [372, 77] on link at bounding box center [375, 78] width 16 height 16
click at [376, 90] on icon at bounding box center [374, 90] width 4 height 5
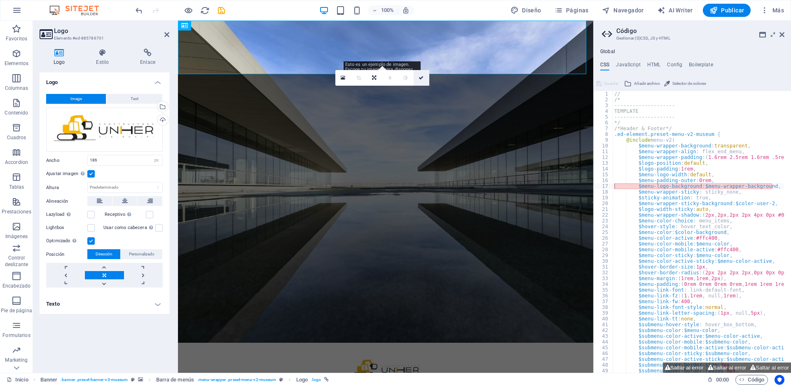
click at [426, 80] on link at bounding box center [422, 78] width 16 height 16
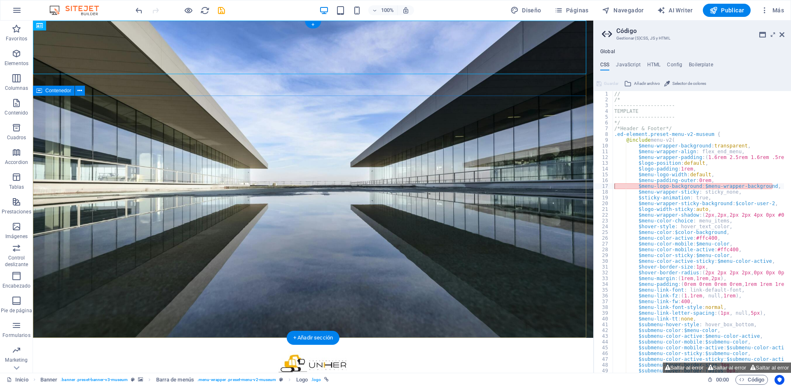
select select "px"
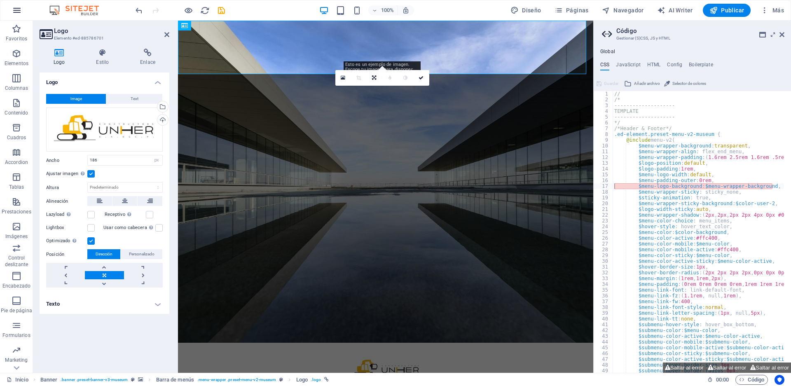
click at [19, 13] on icon "button" at bounding box center [17, 10] width 10 height 10
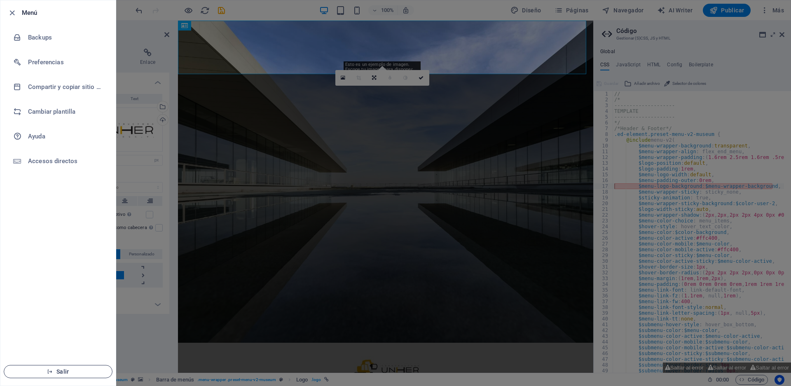
click at [64, 371] on span "Salir" at bounding box center [58, 371] width 95 height 7
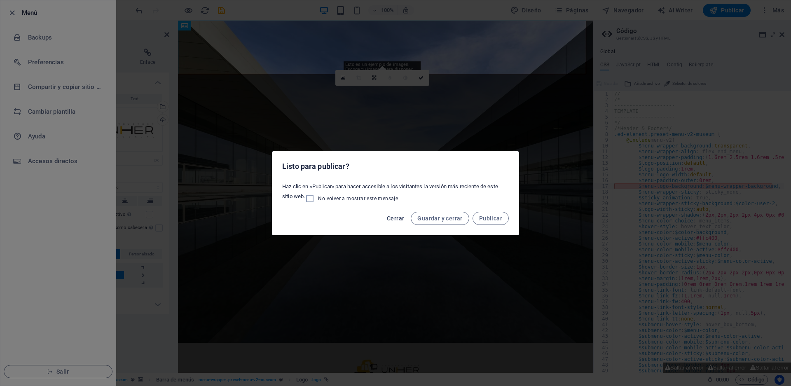
click at [401, 217] on span "Cerrar" at bounding box center [395, 218] width 17 height 7
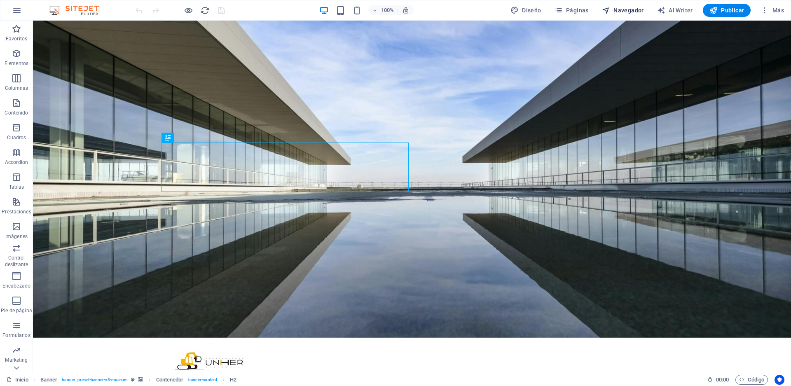
click at [621, 11] on span "Navegador" at bounding box center [623, 10] width 42 height 8
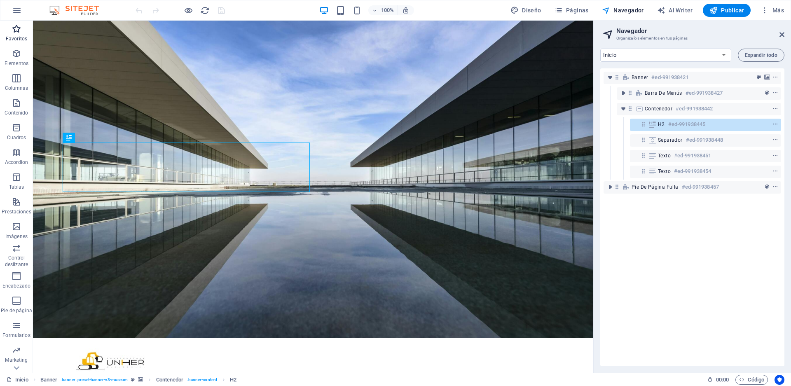
click at [18, 33] on icon "button" at bounding box center [17, 29] width 10 height 10
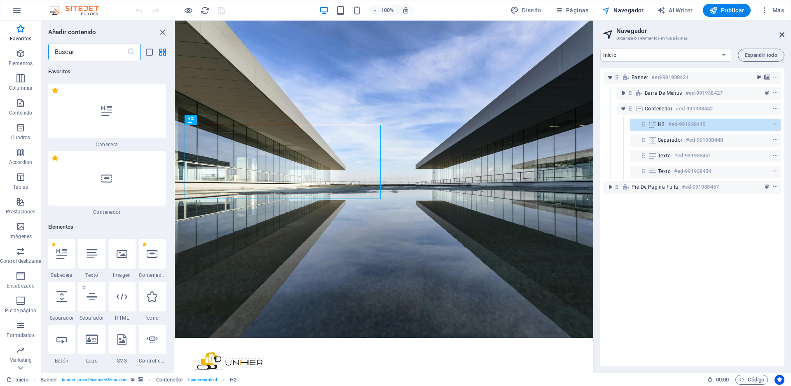
scroll to position [99, 0]
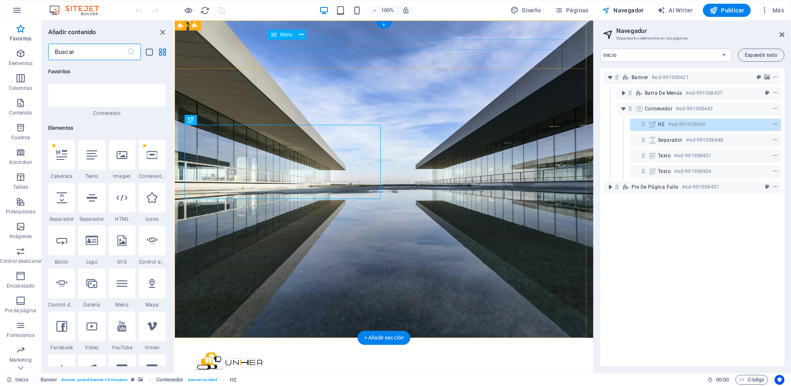
click at [306, 376] on nav "Inicio Misión Visión Objetivos Proyectos Clientes Contacto" at bounding box center [384, 381] width 386 height 10
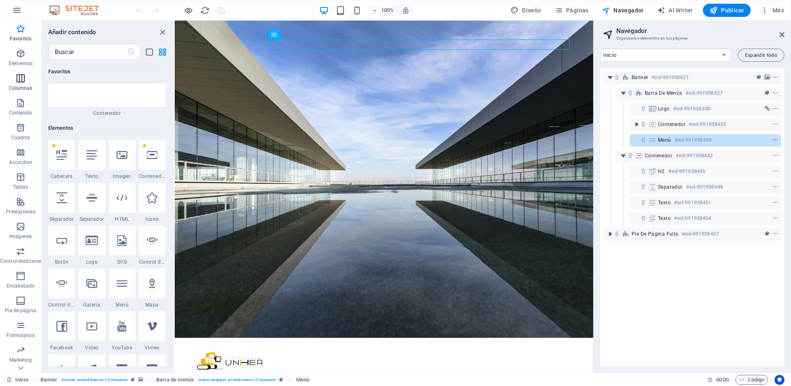
click at [25, 83] on span "Columnas" at bounding box center [20, 83] width 41 height 20
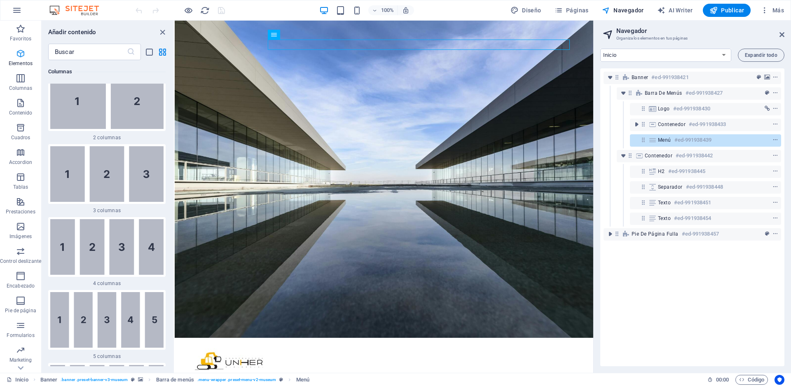
scroll to position [561, 0]
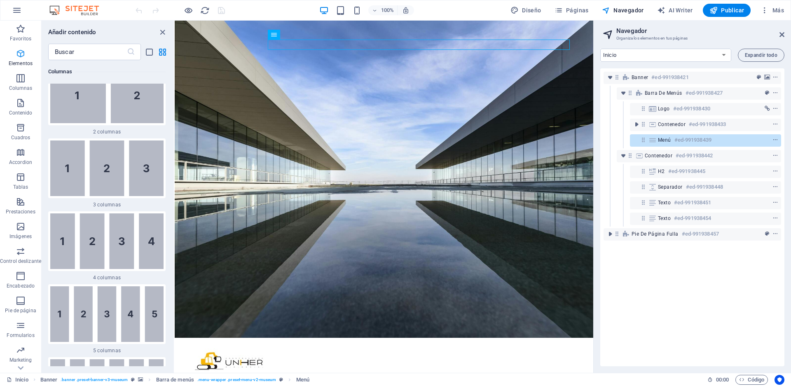
click at [20, 59] on span "Elementos" at bounding box center [20, 59] width 41 height 20
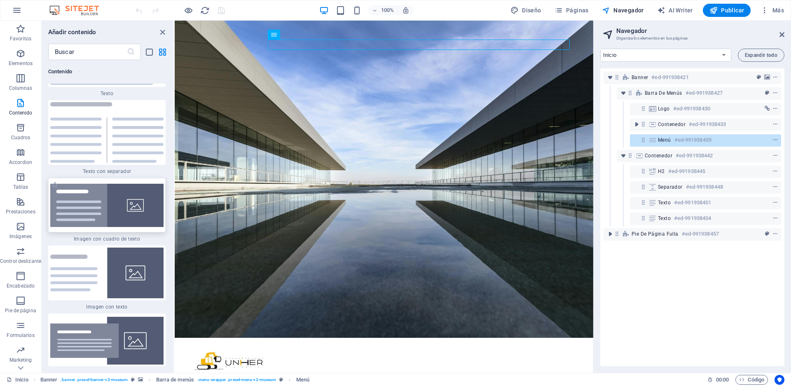
scroll to position [3331, 0]
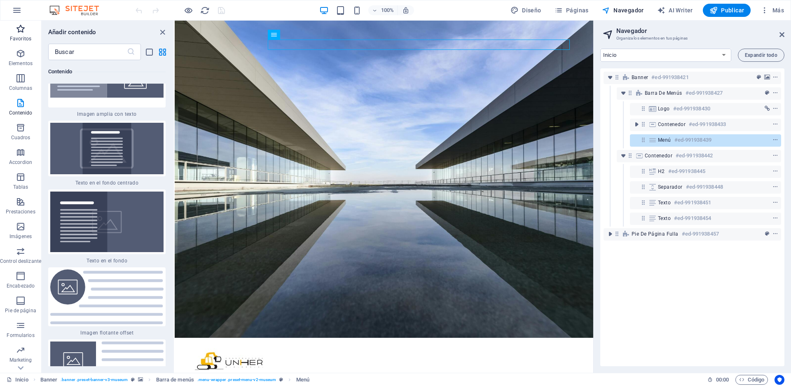
click at [27, 33] on span "Favoritos" at bounding box center [20, 34] width 41 height 20
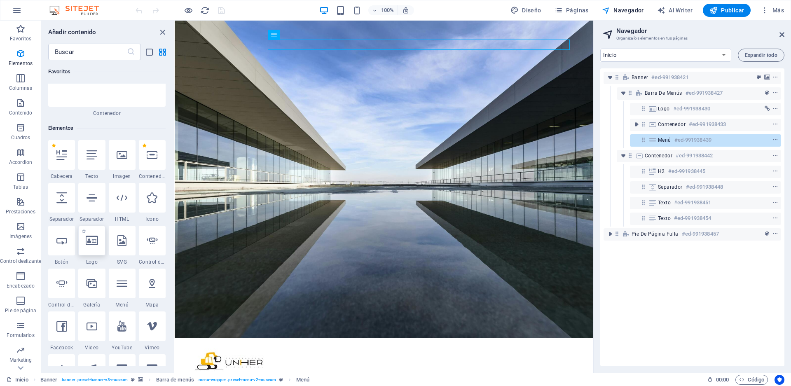
scroll to position [198, 0]
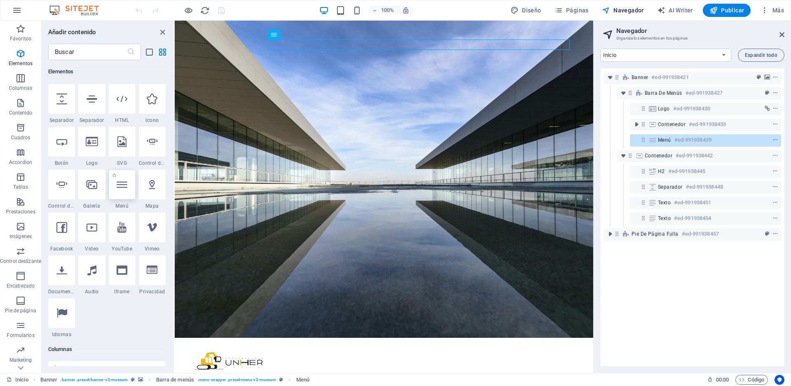
click at [127, 190] on icon at bounding box center [122, 184] width 11 height 11
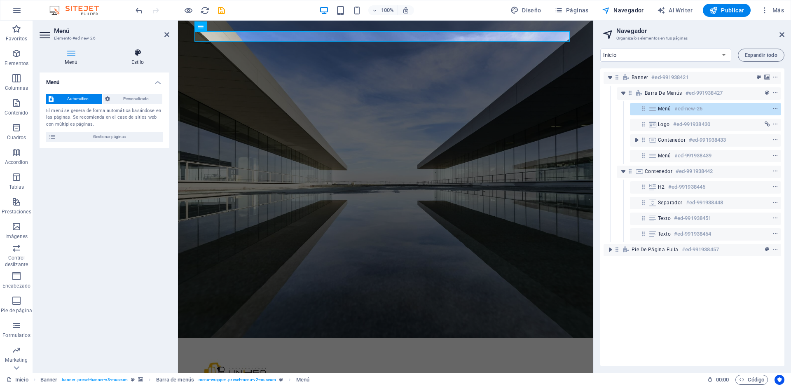
click at [137, 58] on h4 "Estilo" at bounding box center [137, 57] width 63 height 17
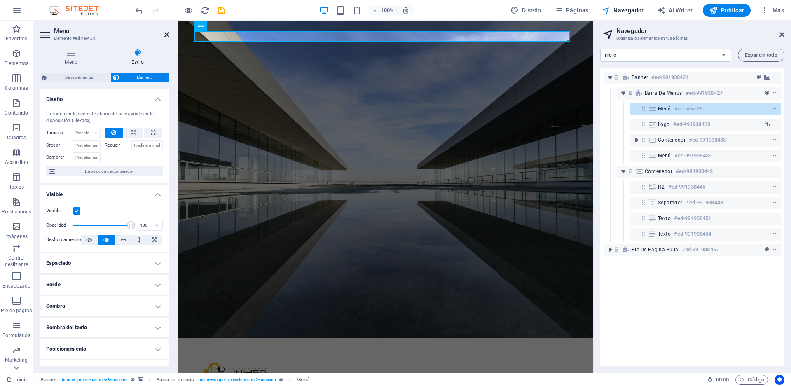
click at [166, 35] on icon at bounding box center [166, 34] width 5 height 7
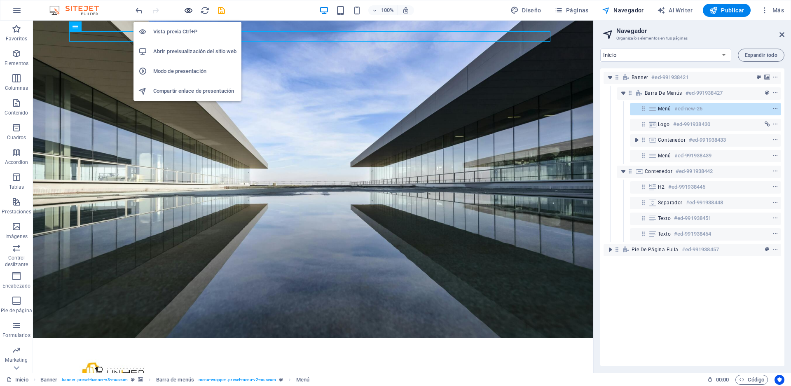
click at [189, 10] on icon "button" at bounding box center [188, 10] width 9 height 9
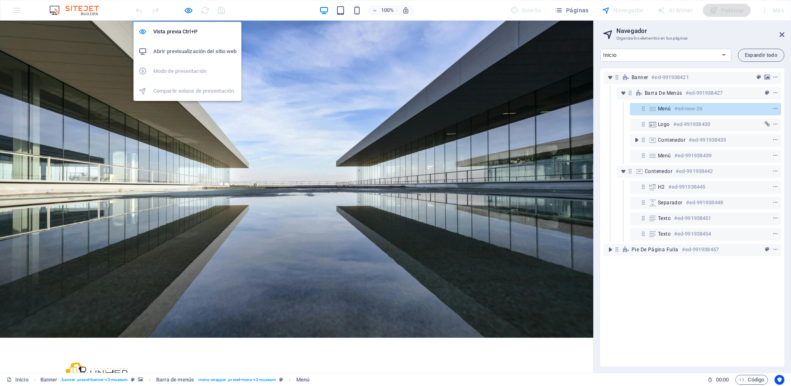
click at [201, 51] on h6 "Abrir previsualización del sitio web" at bounding box center [194, 52] width 83 height 10
click at [189, 8] on icon "button" at bounding box center [188, 10] width 9 height 9
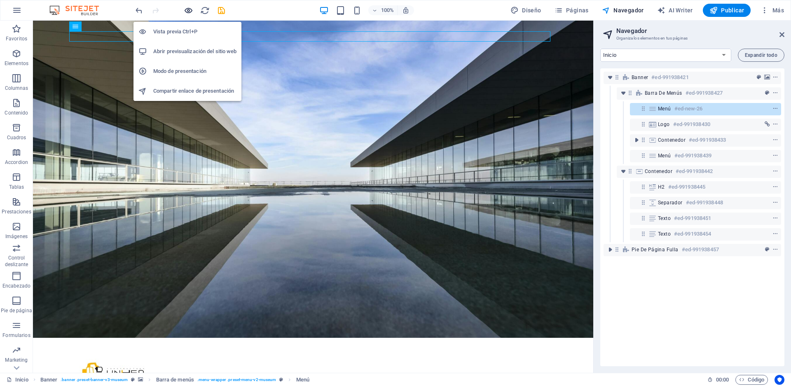
click at [187, 10] on icon "button" at bounding box center [188, 10] width 9 height 9
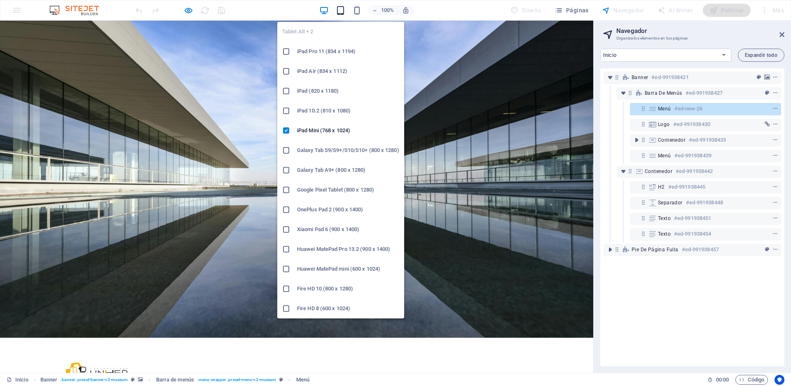
click at [340, 11] on icon "button" at bounding box center [340, 10] width 9 height 9
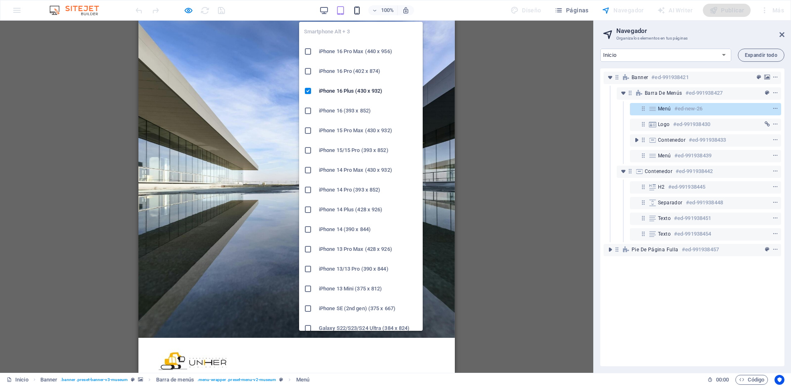
click at [360, 10] on icon "button" at bounding box center [356, 10] width 9 height 9
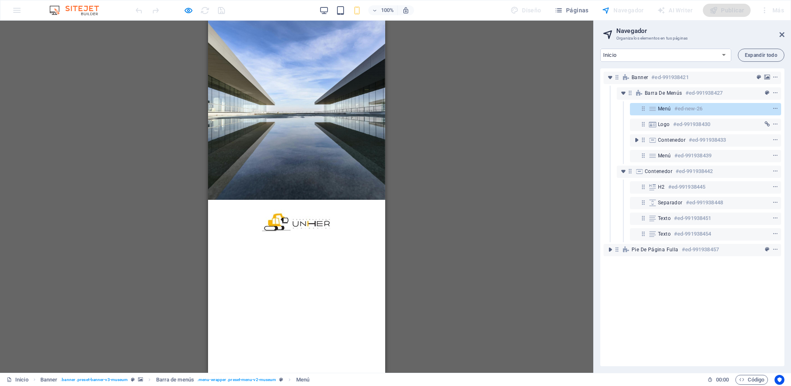
click at [231, 237] on div at bounding box center [224, 241] width 13 height 9
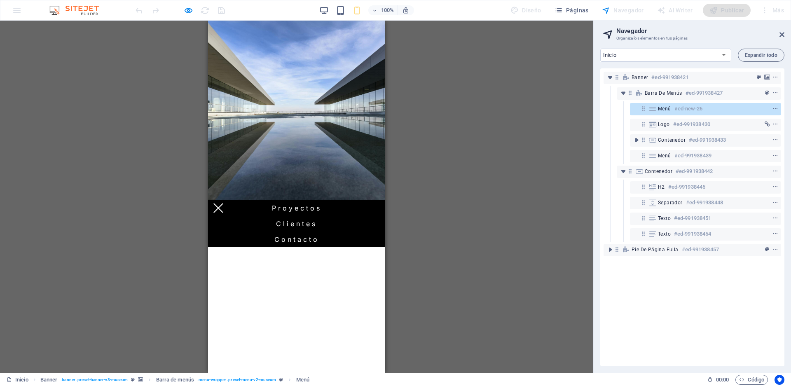
scroll to position [0, 0]
drag, startPoint x: 218, startPoint y: 28, endPoint x: 223, endPoint y: 38, distance: 11.6
click at [217, 204] on div at bounding box center [218, 208] width 13 height 9
